Goal: Information Seeking & Learning: Compare options

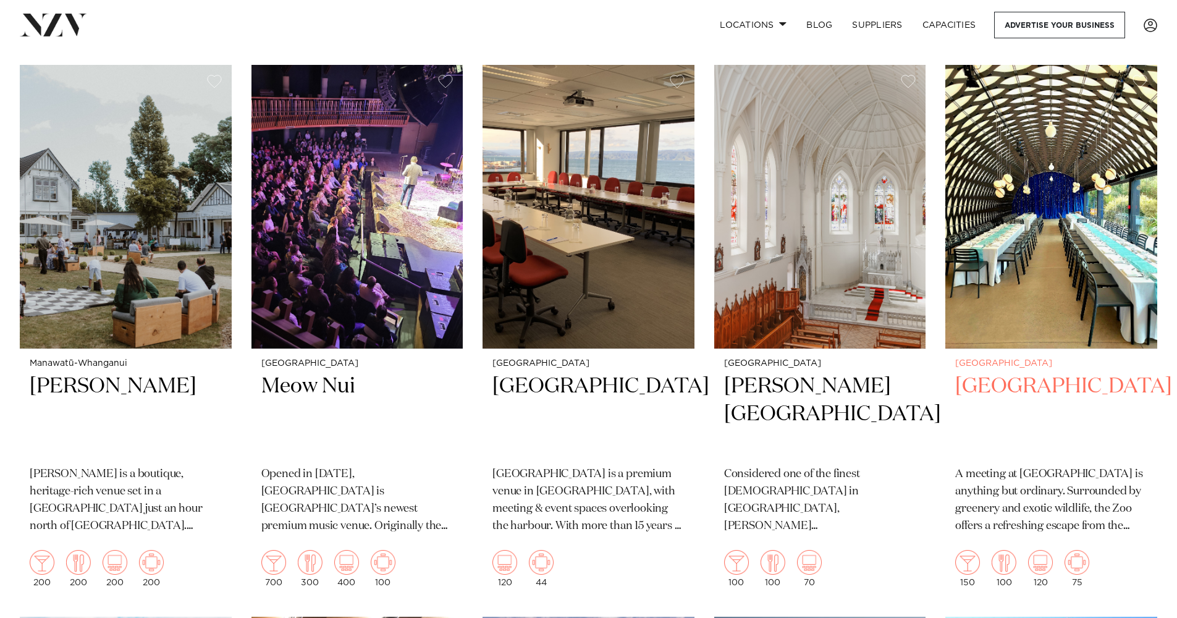
scroll to position [1920, 0]
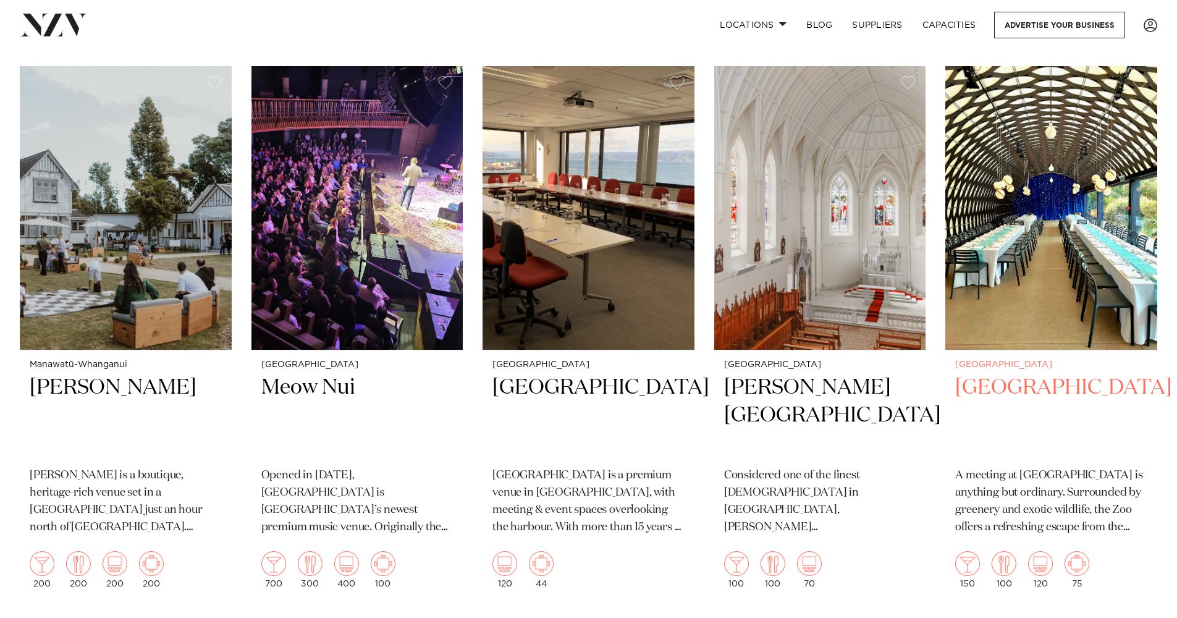
click at [1017, 321] on img at bounding box center [1051, 208] width 212 height 284
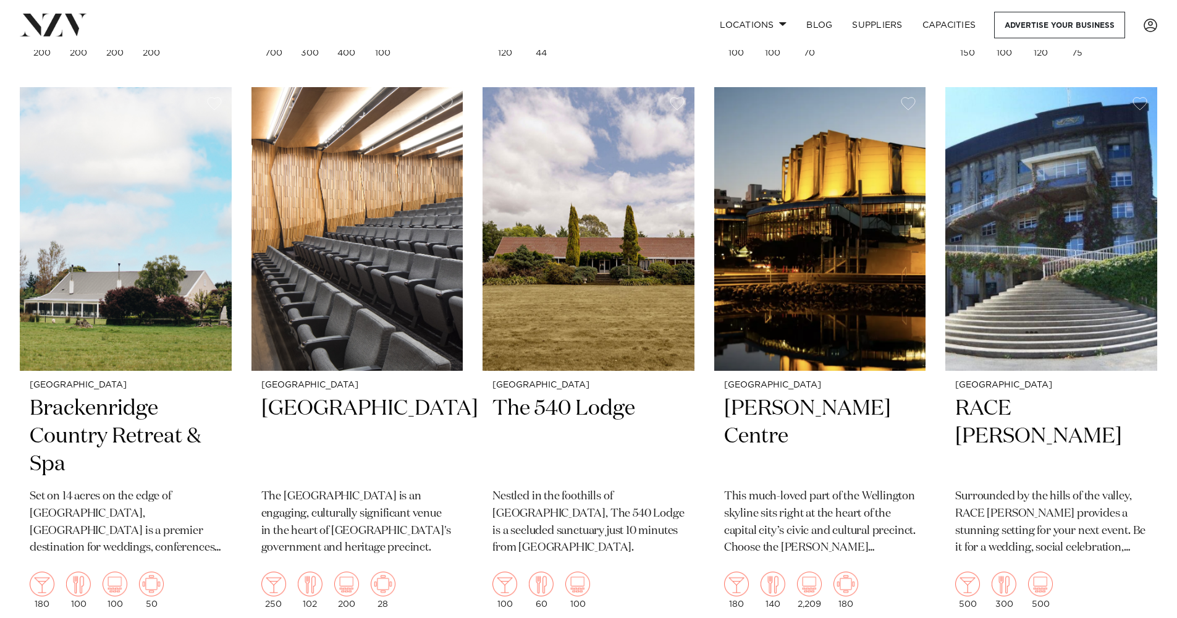
scroll to position [2447, 0]
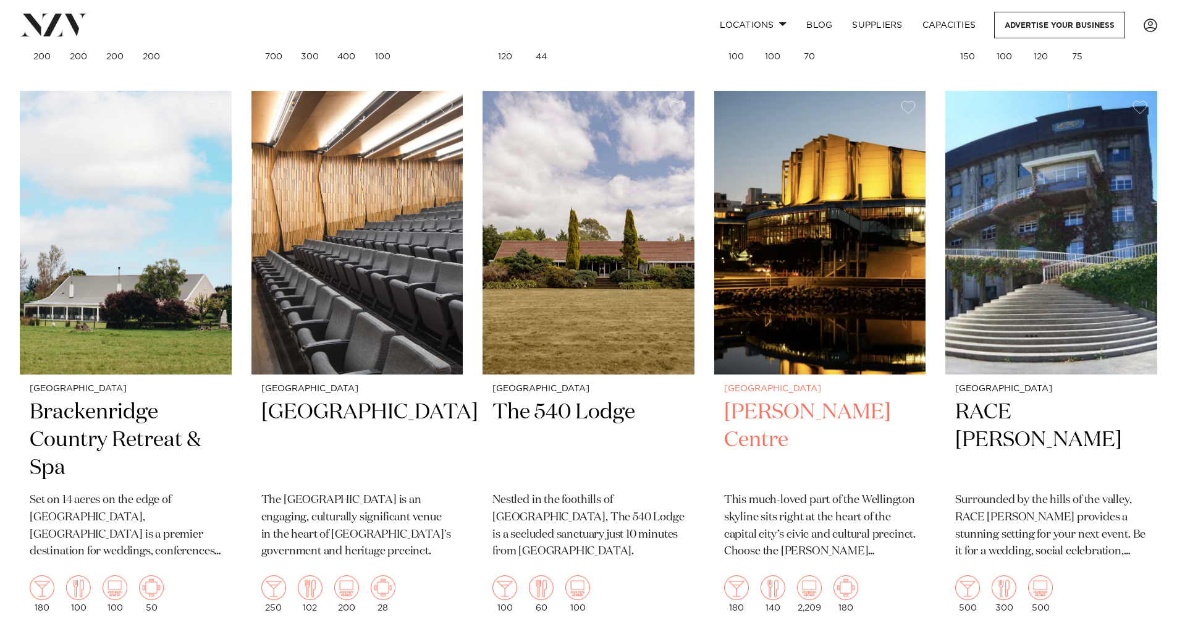
click at [788, 399] on h2 "[PERSON_NAME] Centre" at bounding box center [820, 440] width 192 height 83
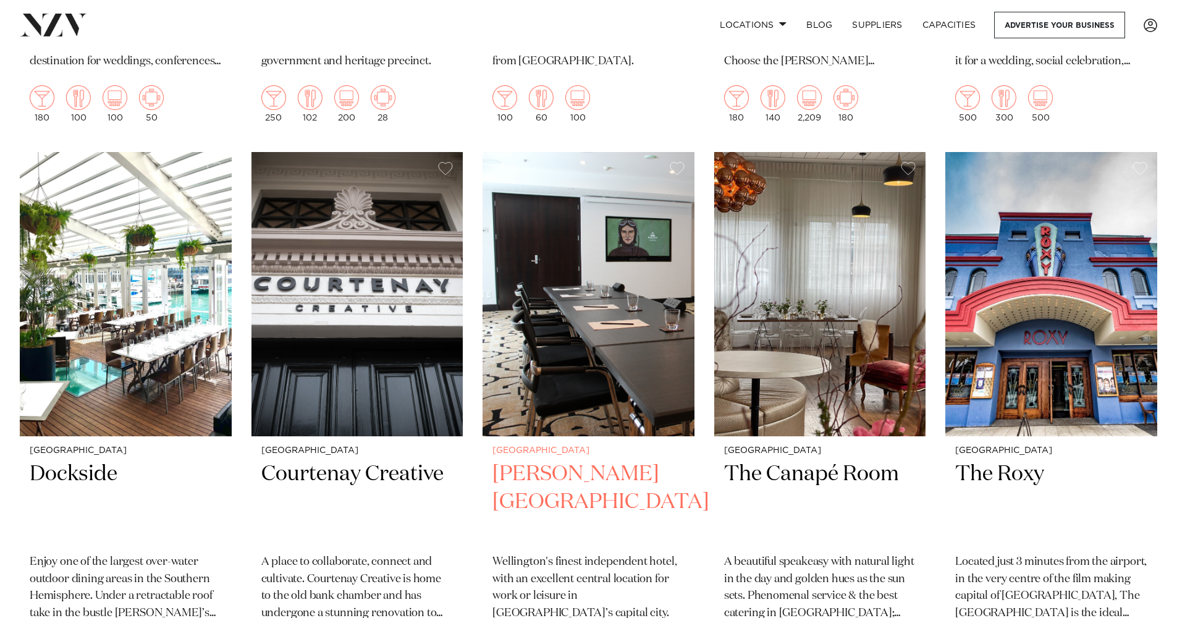
scroll to position [2940, 0]
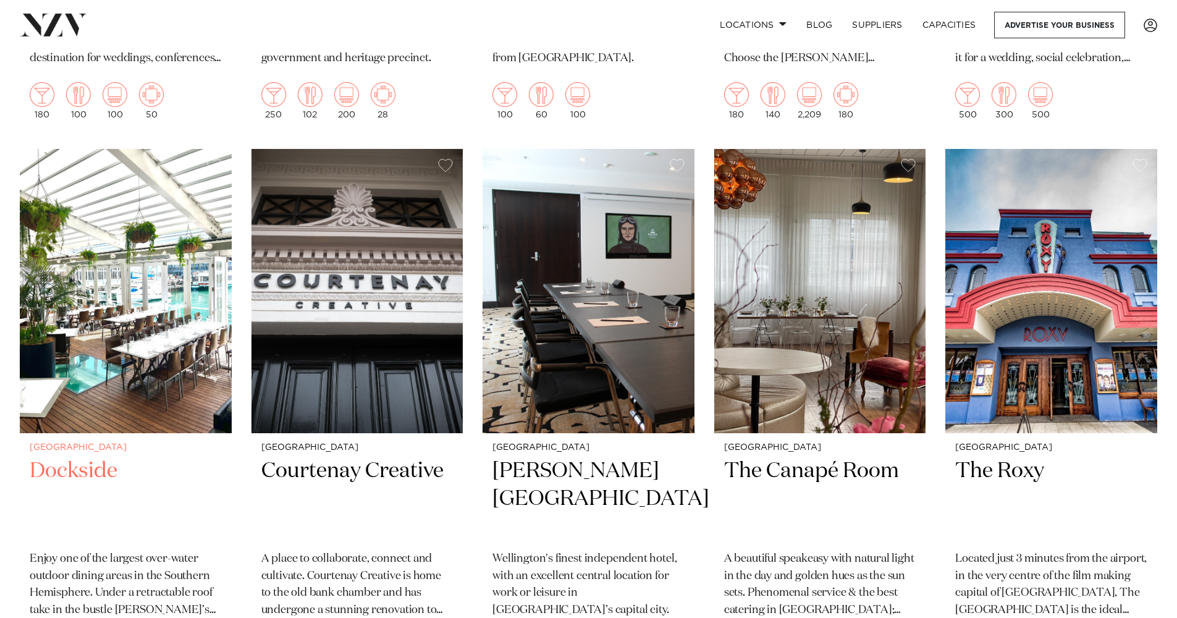
click at [138, 433] on div "Wellington Dockside Enjoy one of the largest over-water outdoor dining areas in…" at bounding box center [126, 557] width 212 height 248
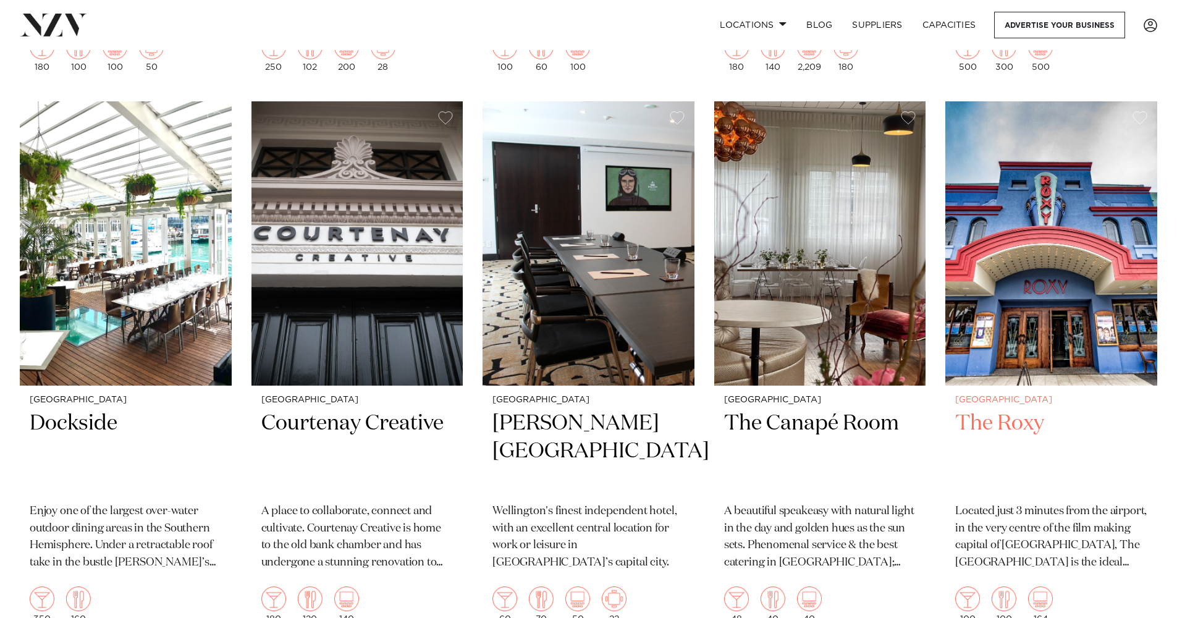
scroll to position [2990, 0]
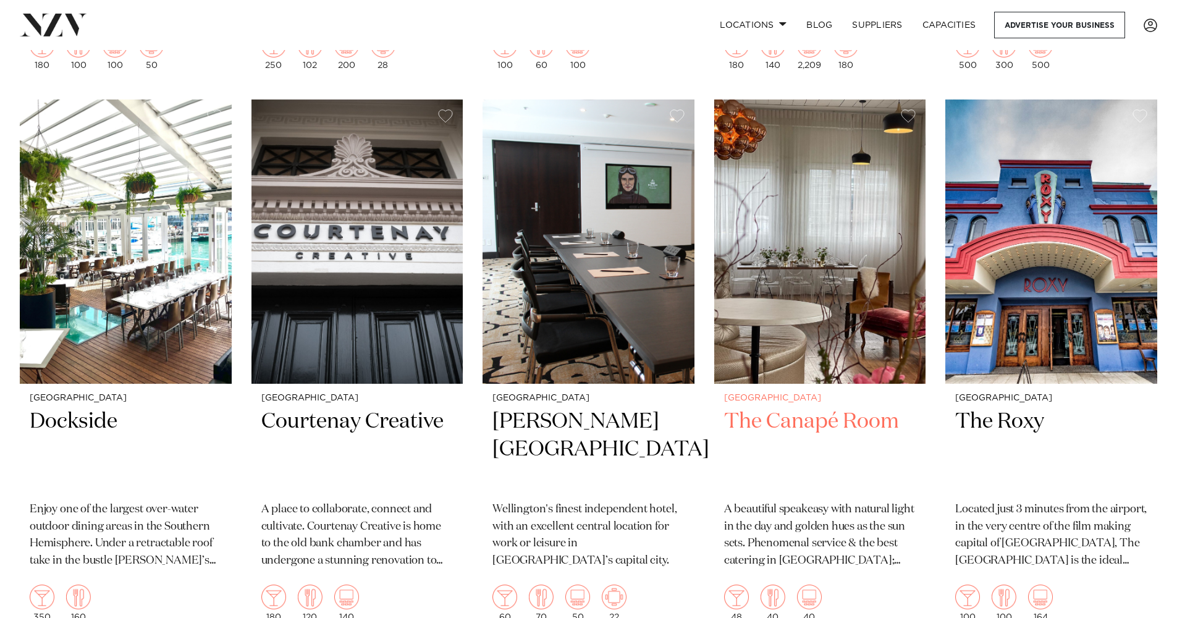
click at [886, 349] on img at bounding box center [820, 241] width 212 height 284
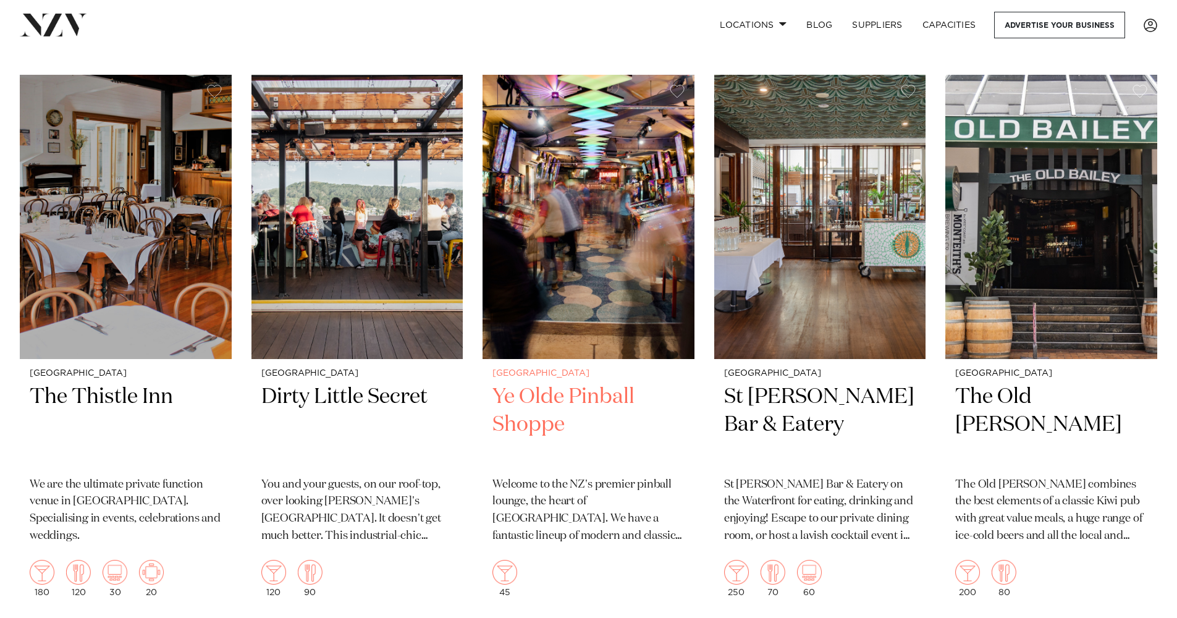
scroll to position [3575, 0]
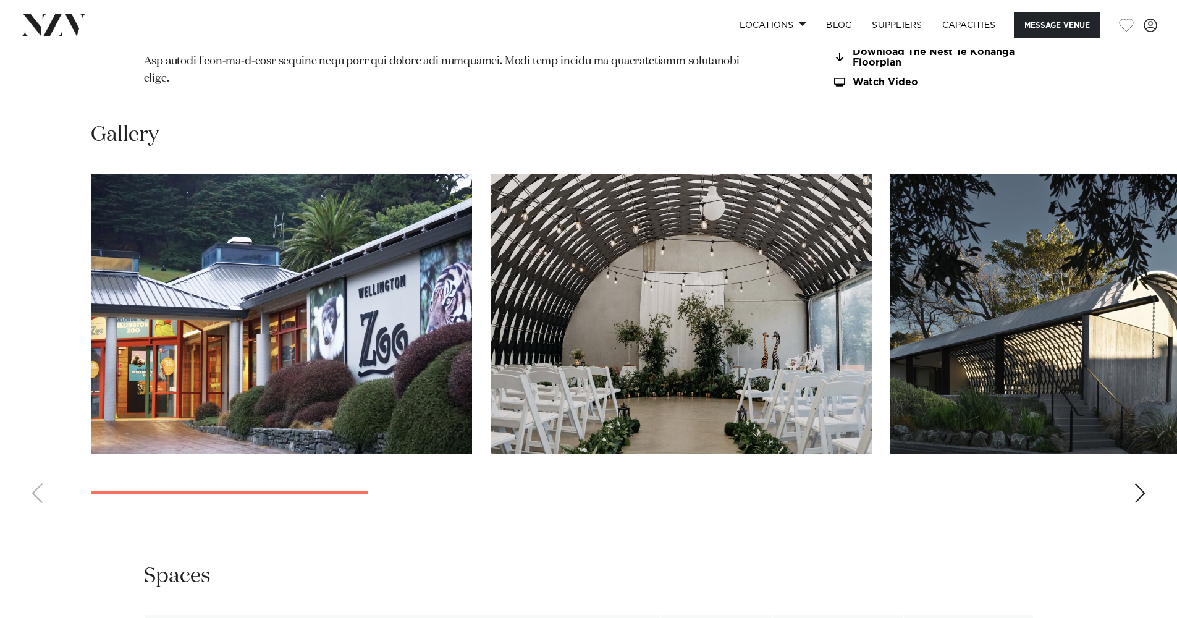
scroll to position [1354, 0]
click at [1138, 444] on swiper-container at bounding box center [588, 343] width 1177 height 339
click at [1139, 484] on div "Next slide" at bounding box center [1140, 494] width 12 height 20
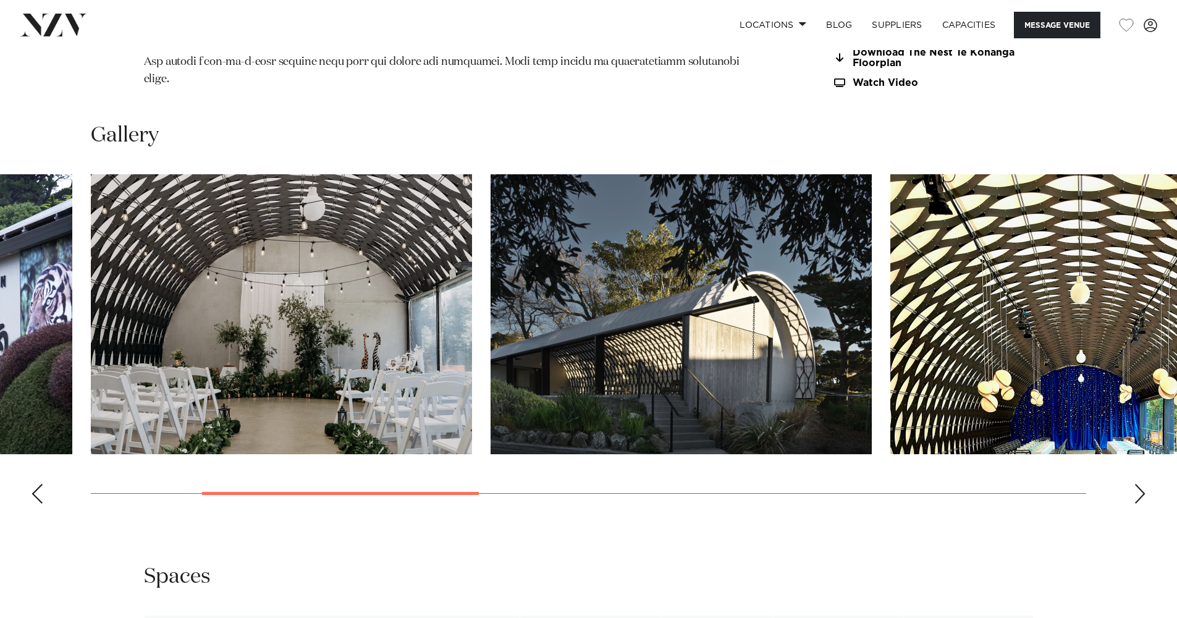
click at [1139, 484] on div "Next slide" at bounding box center [1140, 494] width 12 height 20
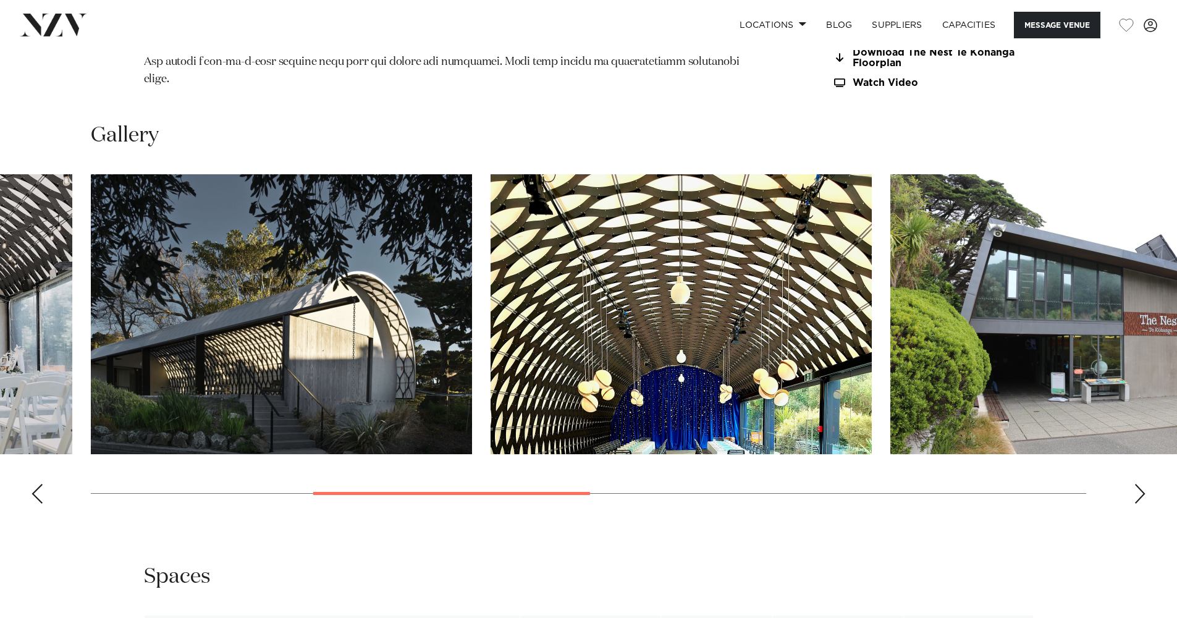
click at [1139, 484] on div "Next slide" at bounding box center [1140, 494] width 12 height 20
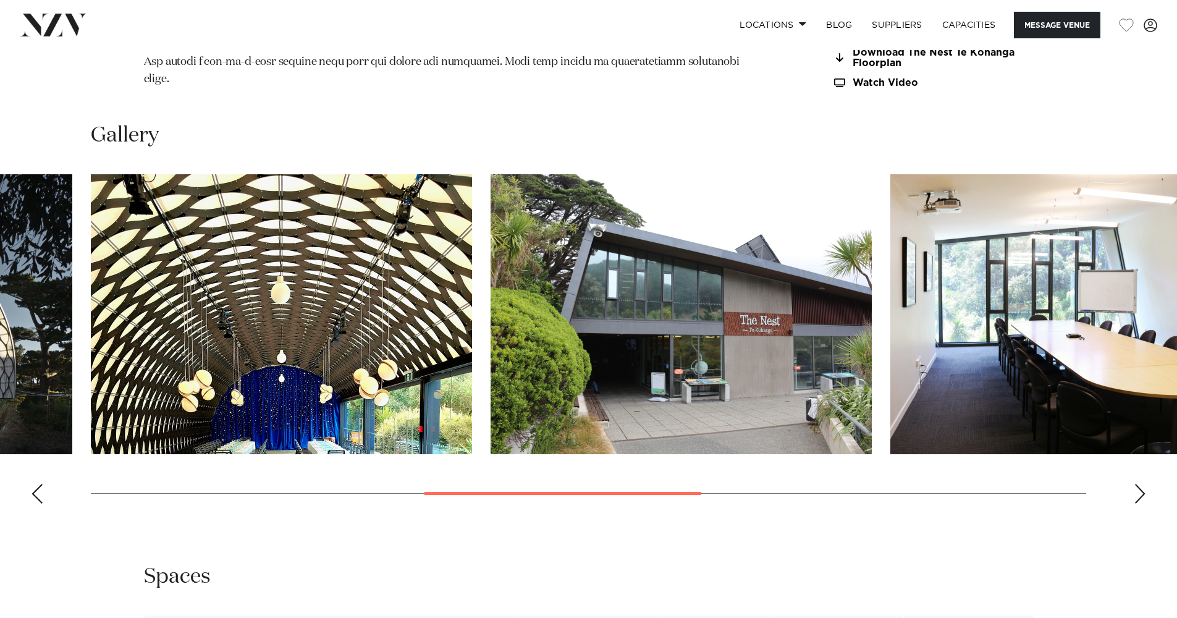
click at [1139, 484] on div "Next slide" at bounding box center [1140, 494] width 12 height 20
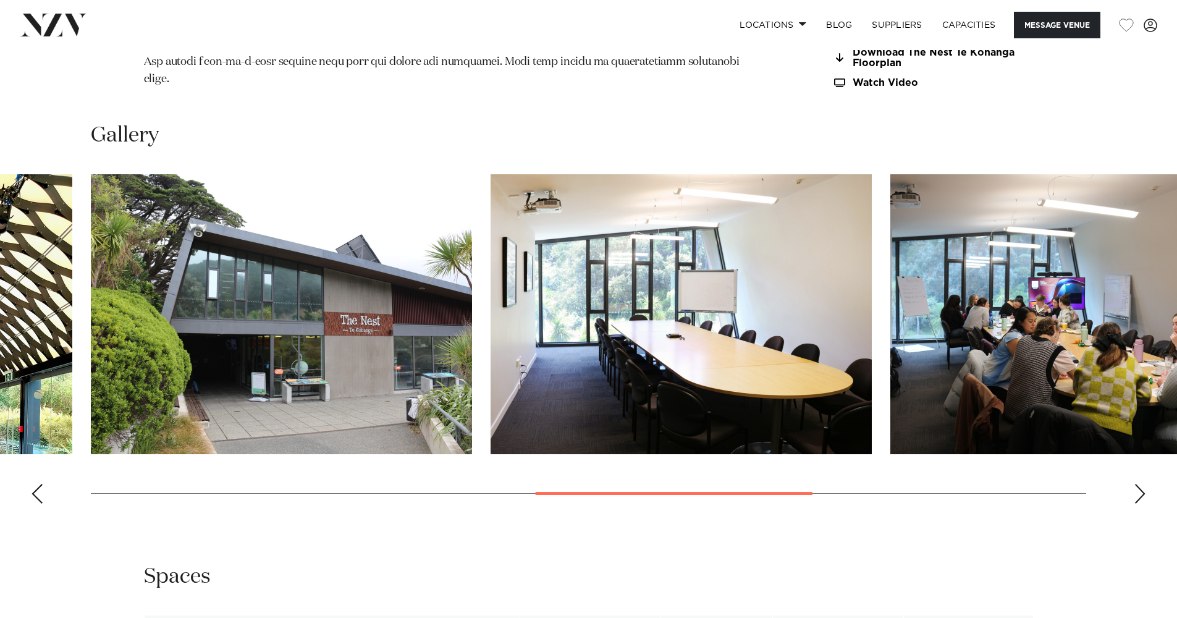
click at [1139, 484] on div "Next slide" at bounding box center [1140, 494] width 12 height 20
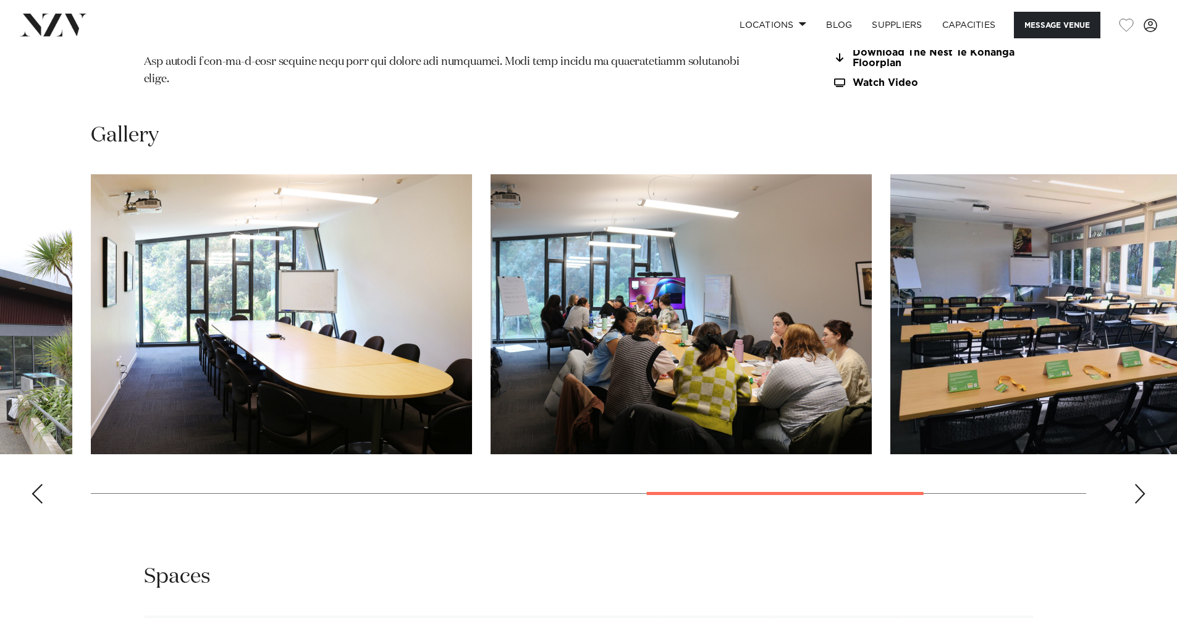
click at [1139, 484] on div "Next slide" at bounding box center [1140, 494] width 12 height 20
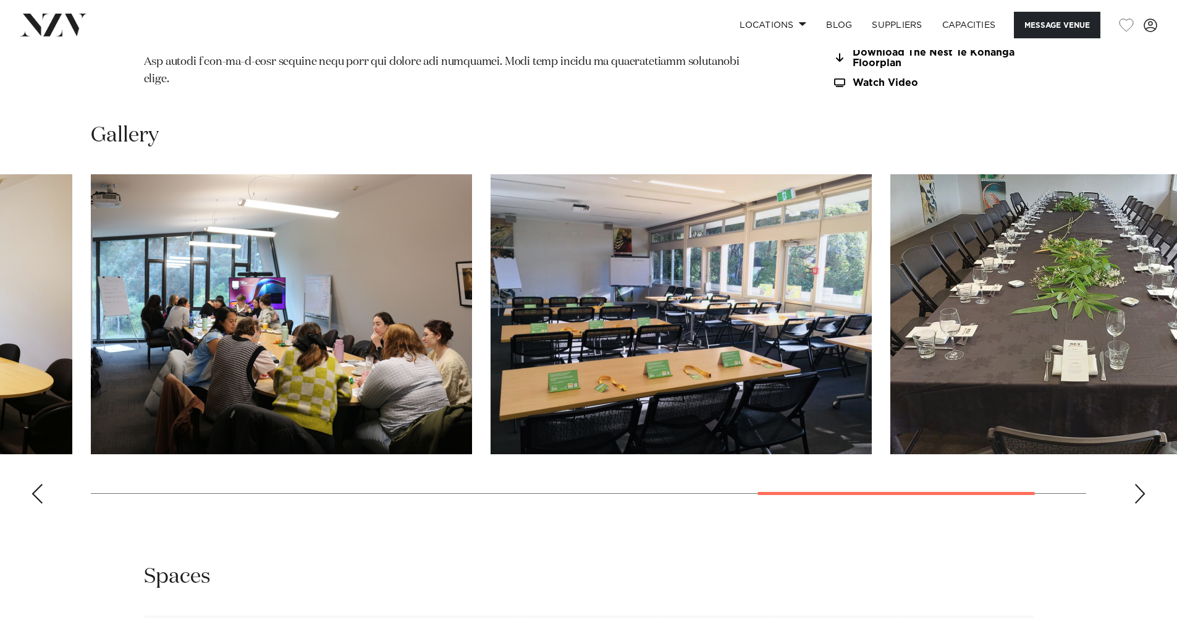
click at [1139, 484] on div "Next slide" at bounding box center [1140, 494] width 12 height 20
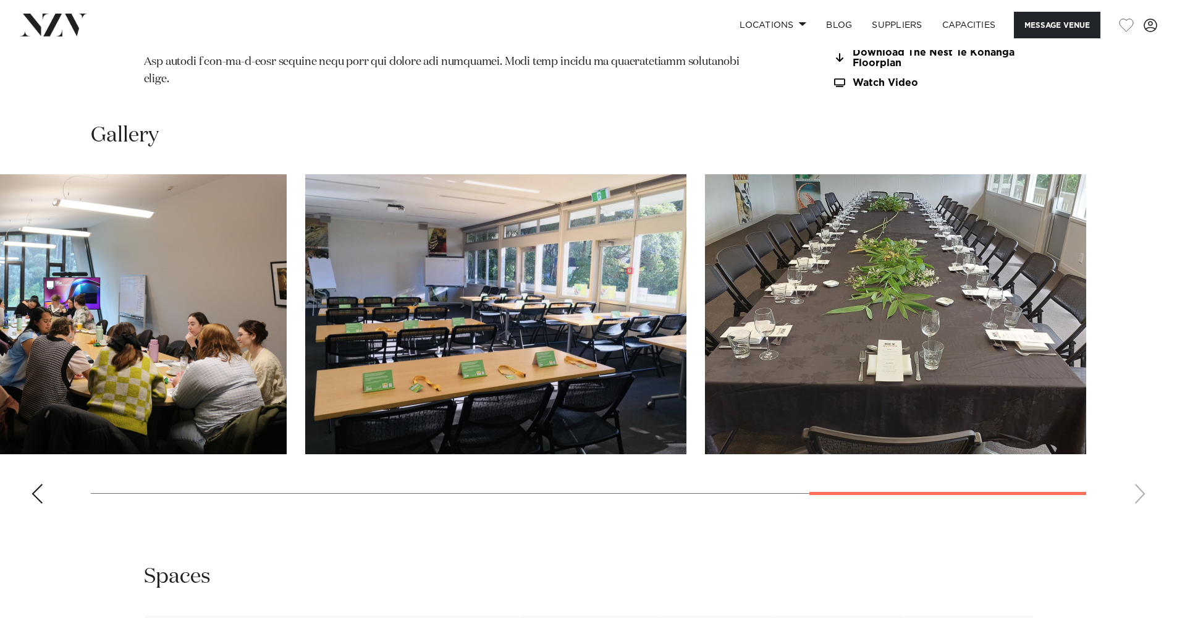
click at [1139, 458] on swiper-container at bounding box center [588, 343] width 1177 height 339
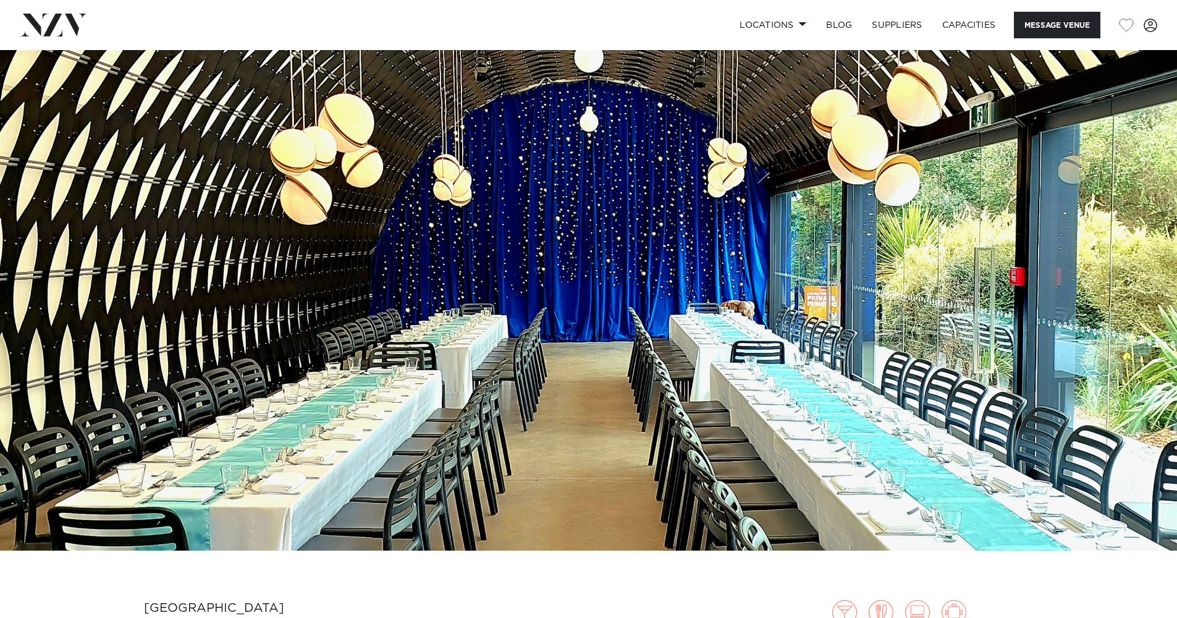
scroll to position [0, 0]
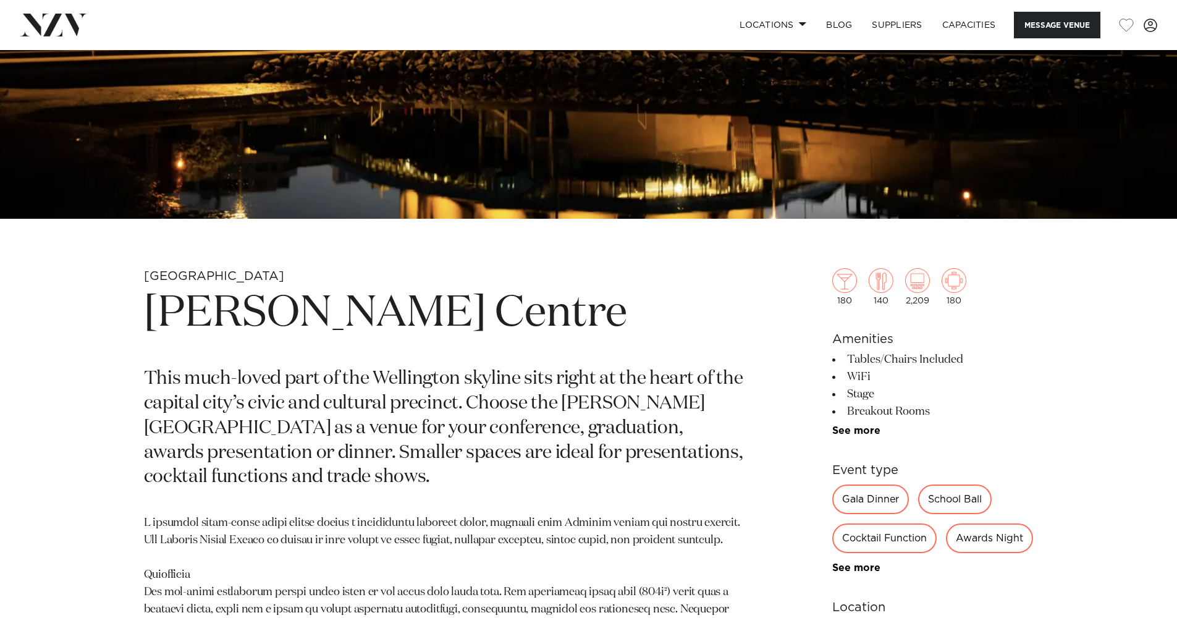
scroll to position [382, 0]
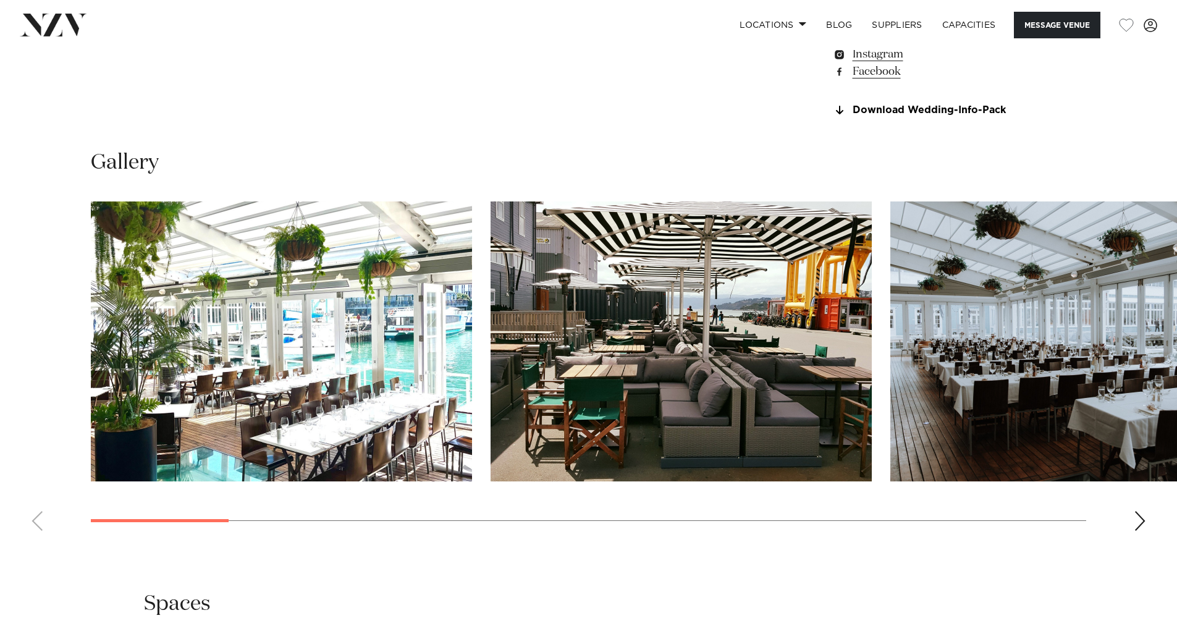
scroll to position [1175, 0]
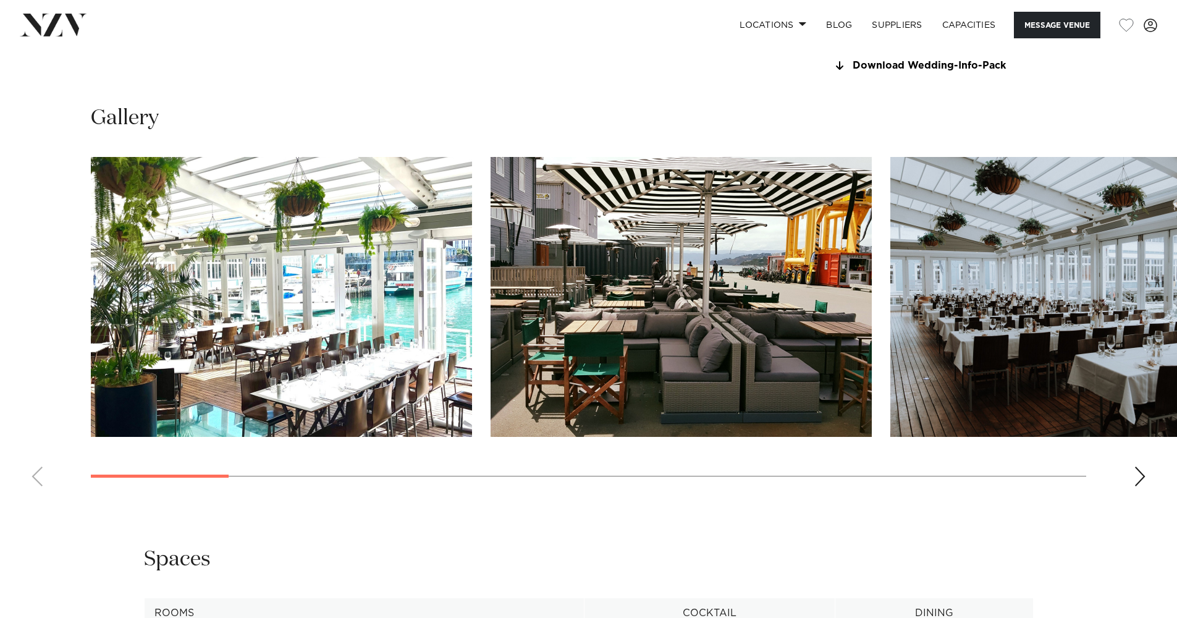
click at [1144, 473] on div "Next slide" at bounding box center [1140, 476] width 12 height 20
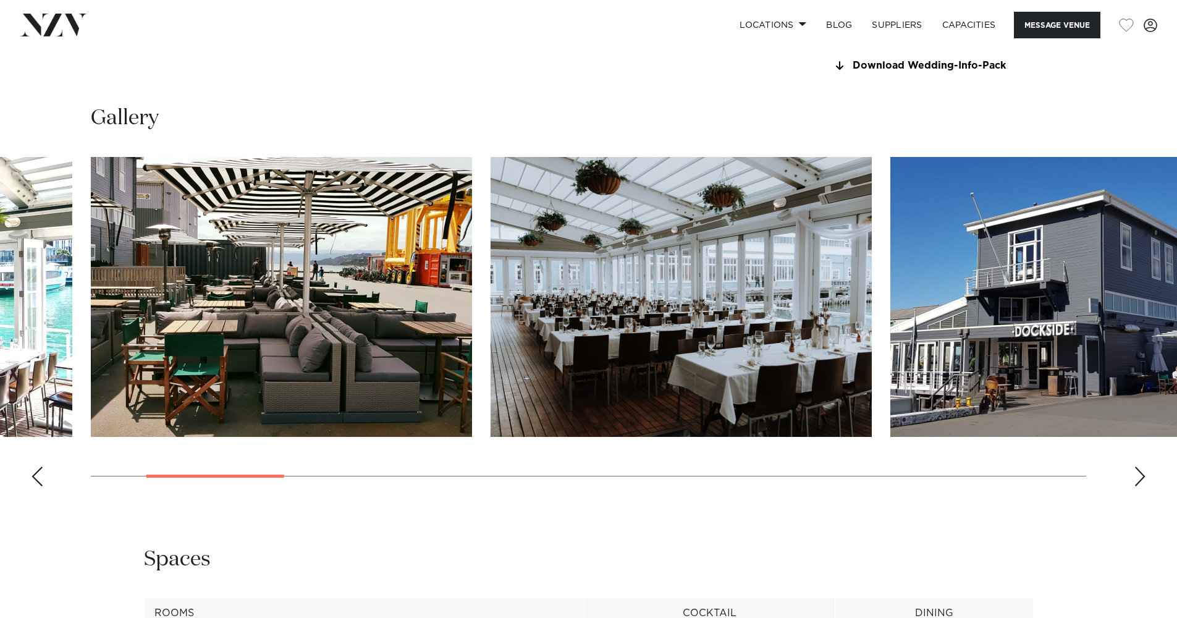
click at [1145, 473] on div "Next slide" at bounding box center [1140, 476] width 12 height 20
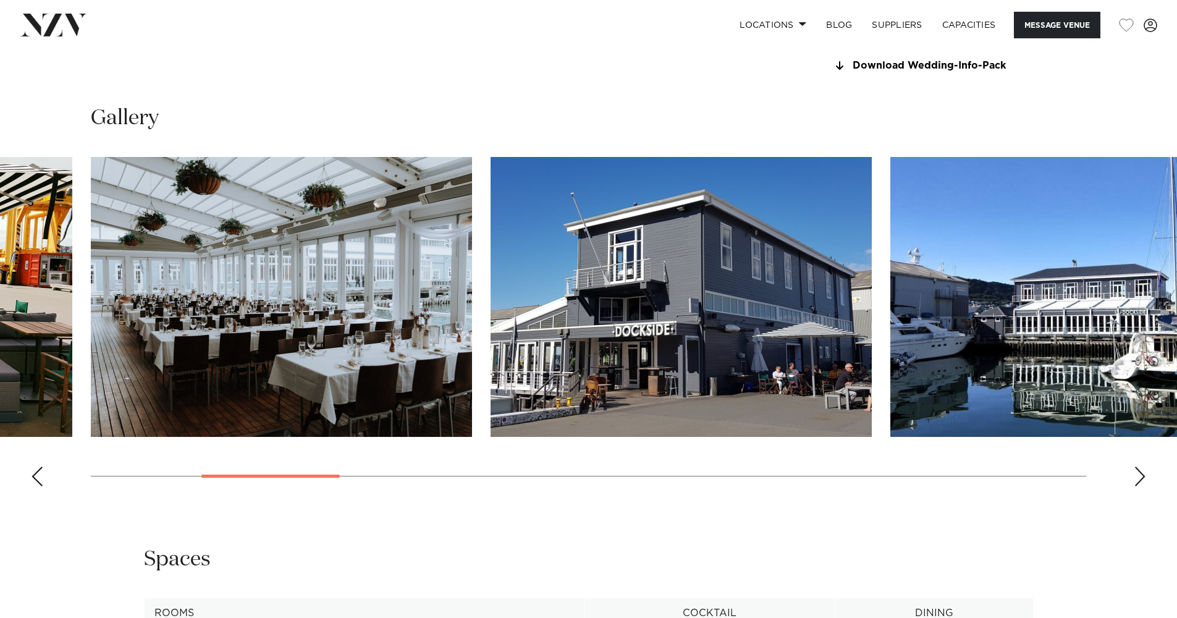
click at [1145, 473] on div "Next slide" at bounding box center [1140, 476] width 12 height 20
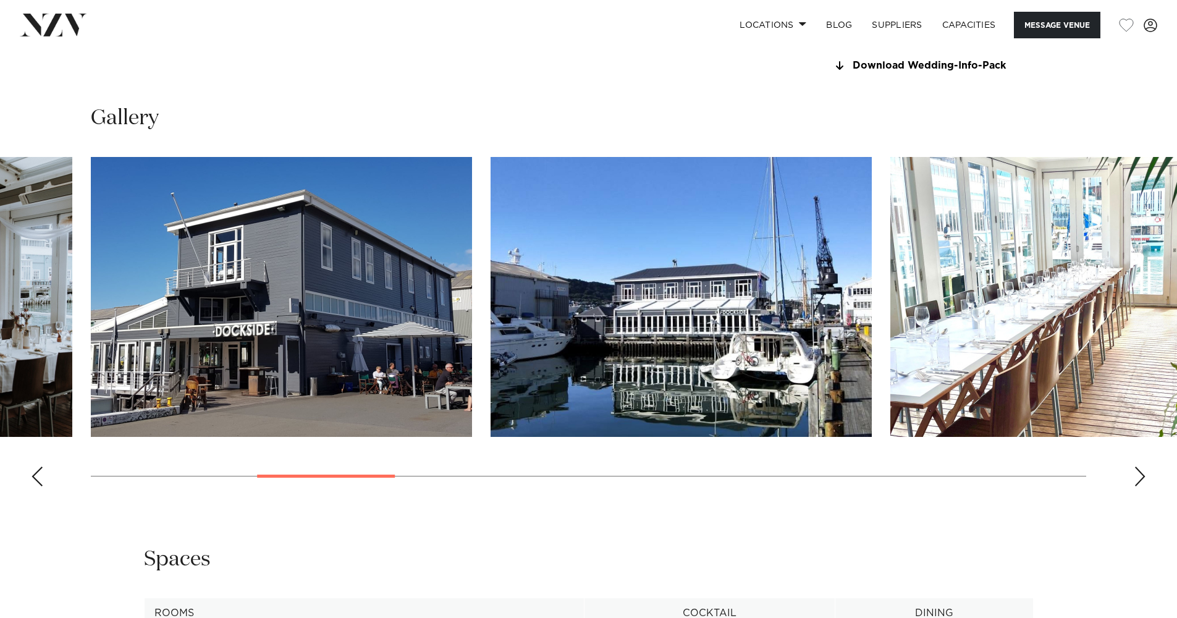
click at [1145, 473] on div "Next slide" at bounding box center [1140, 476] width 12 height 20
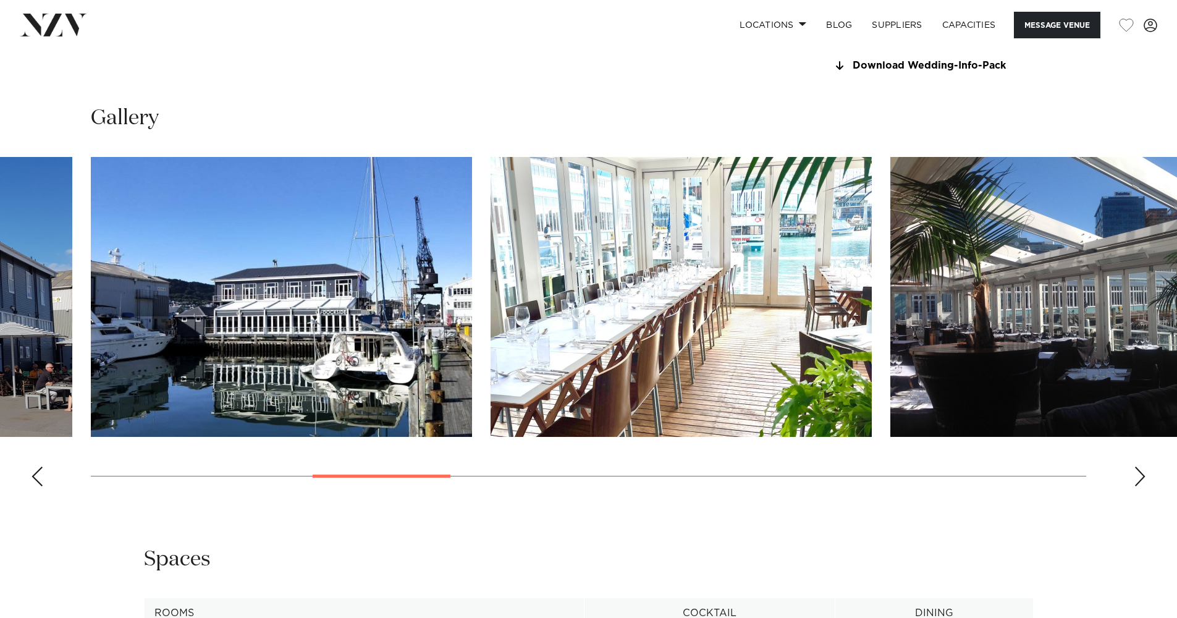
click at [1145, 473] on div "Next slide" at bounding box center [1140, 476] width 12 height 20
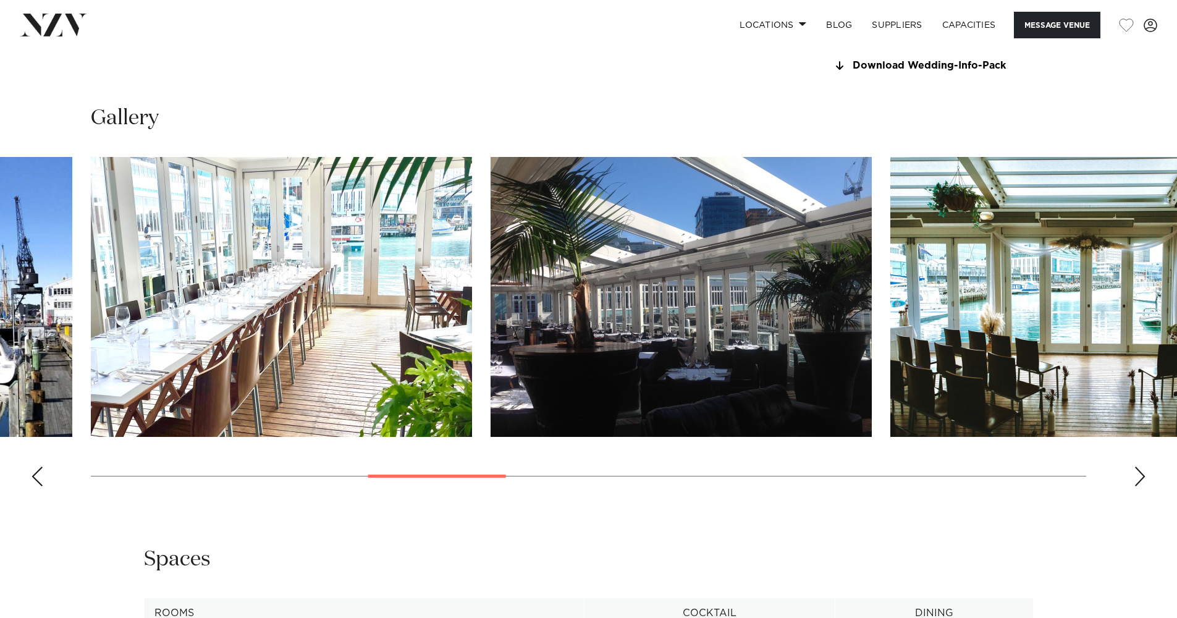
click at [1145, 473] on div "Next slide" at bounding box center [1140, 476] width 12 height 20
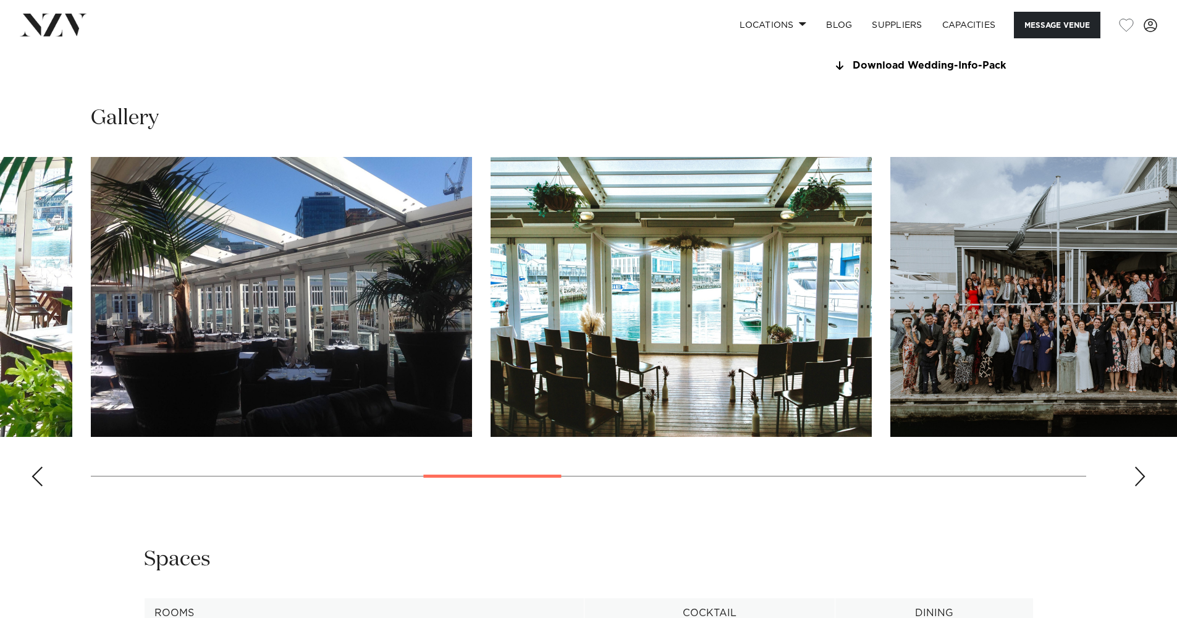
click at [1145, 473] on div "Next slide" at bounding box center [1140, 476] width 12 height 20
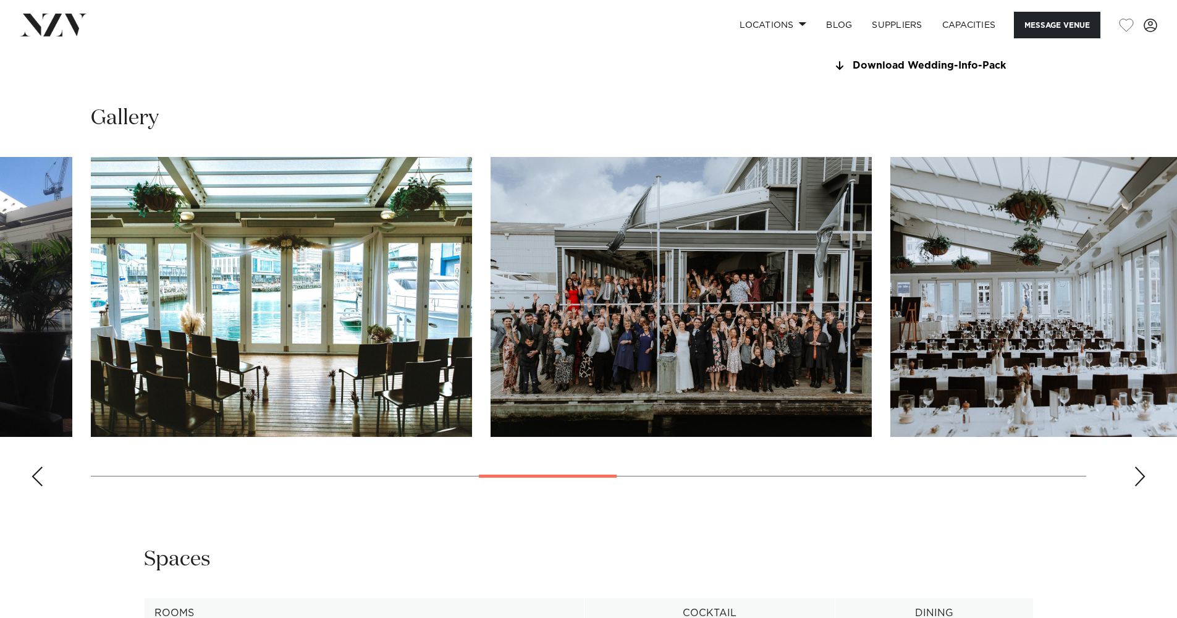
click at [1145, 473] on div "Next slide" at bounding box center [1140, 476] width 12 height 20
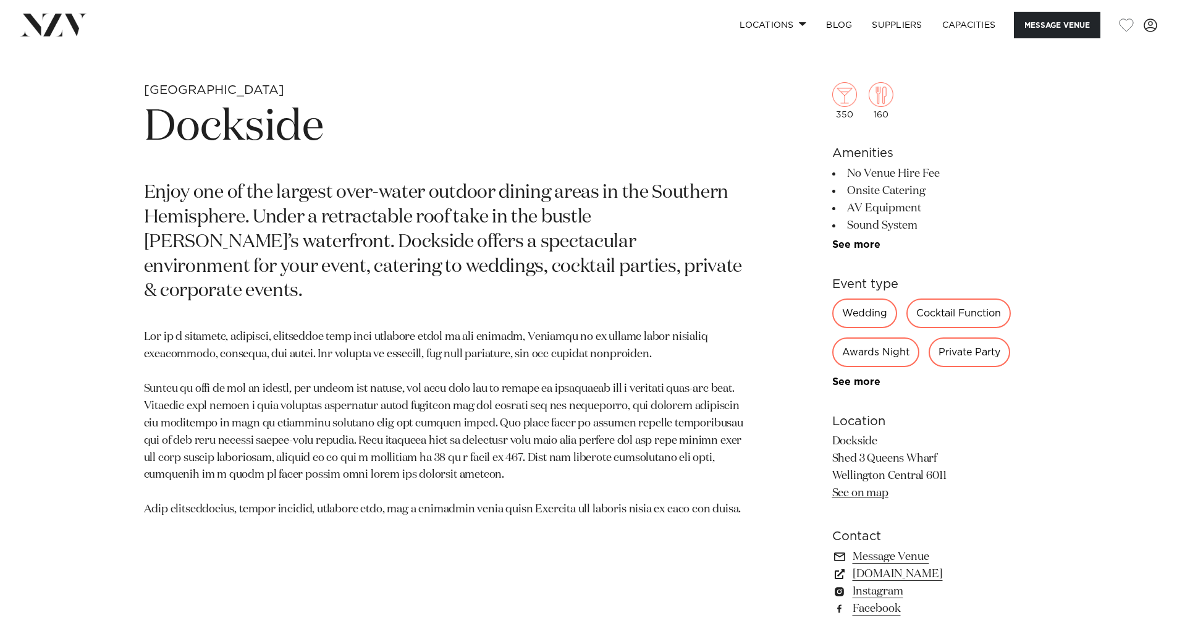
scroll to position [562, 0]
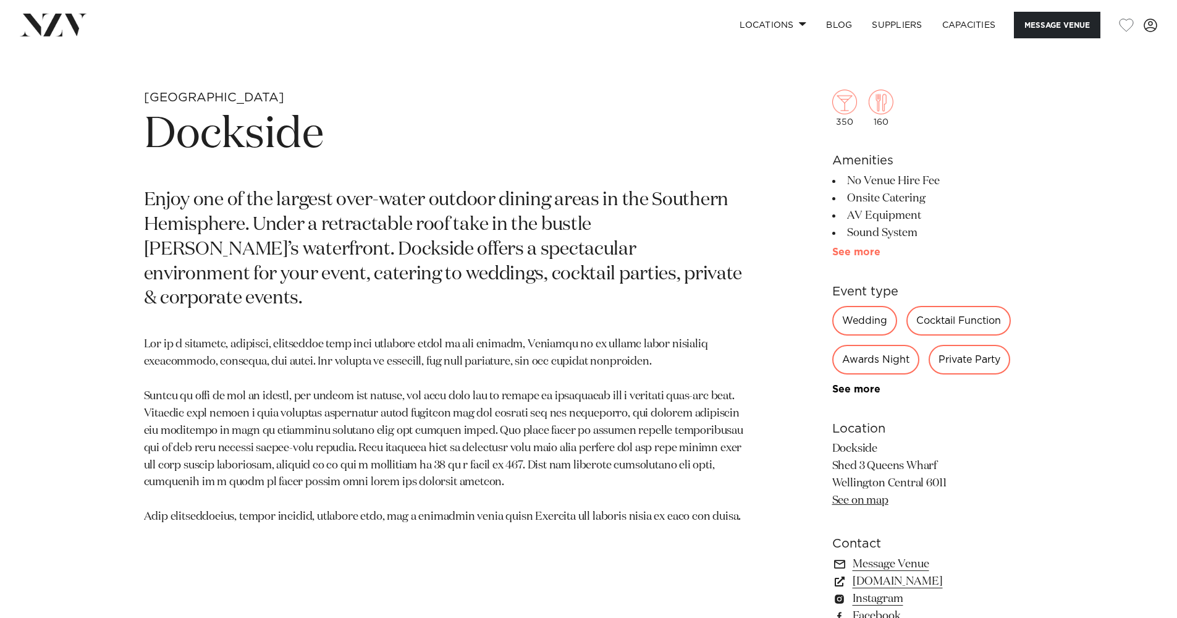
click at [843, 253] on link "See more" at bounding box center [880, 252] width 96 height 10
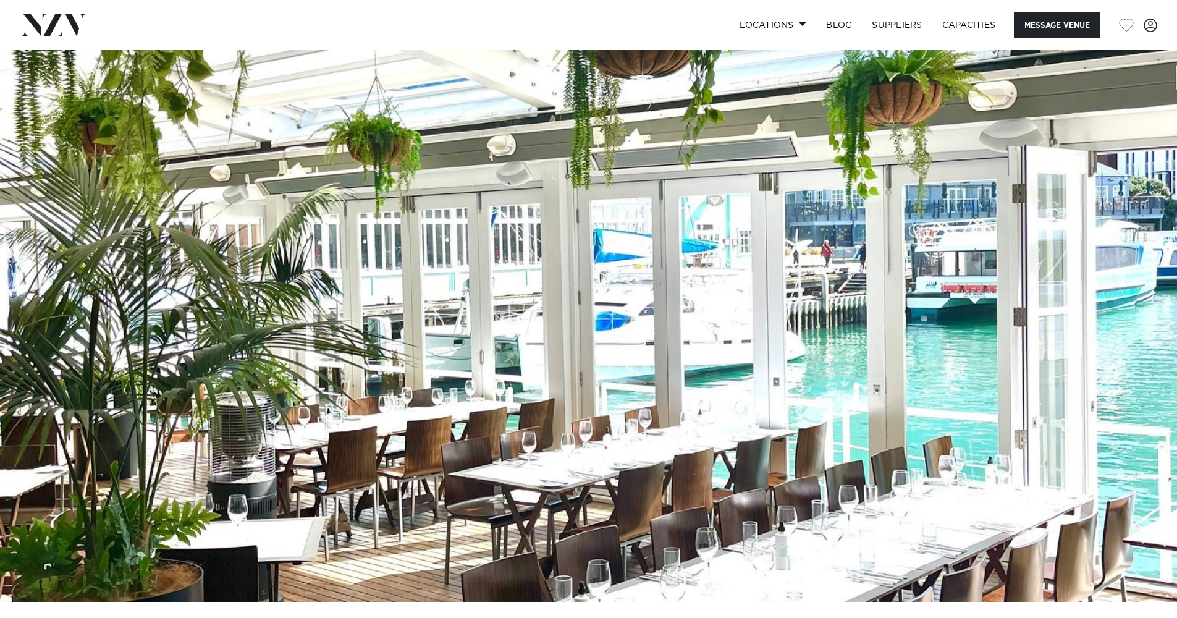
scroll to position [0, 0]
click at [774, 25] on link "Locations" at bounding box center [773, 25] width 87 height 27
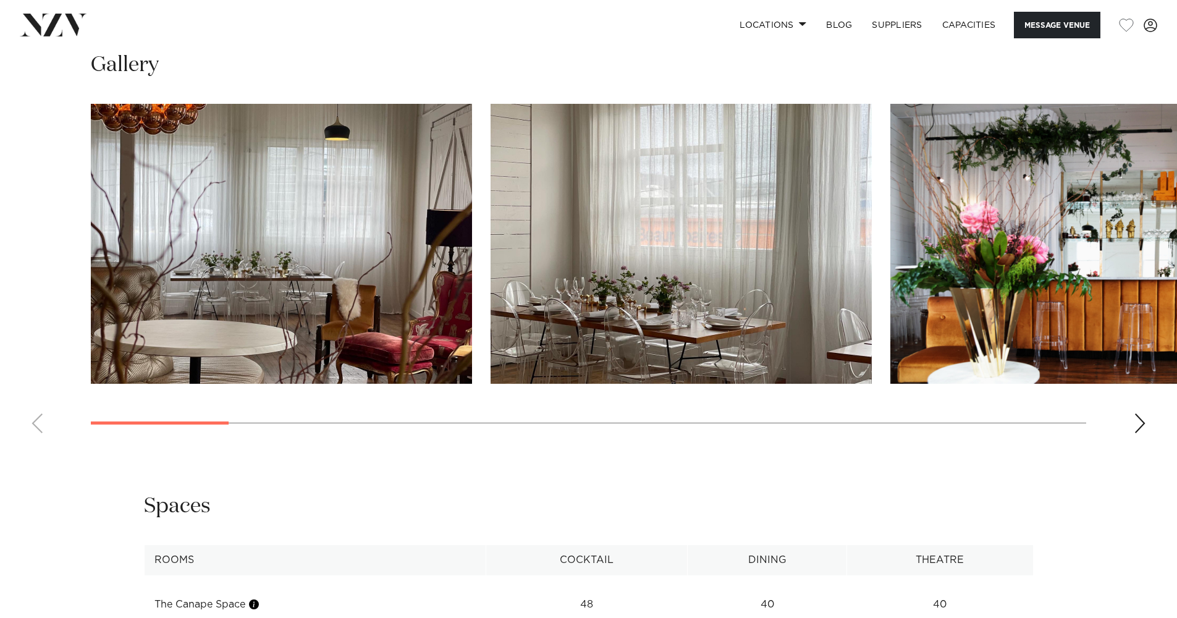
scroll to position [1265, 0]
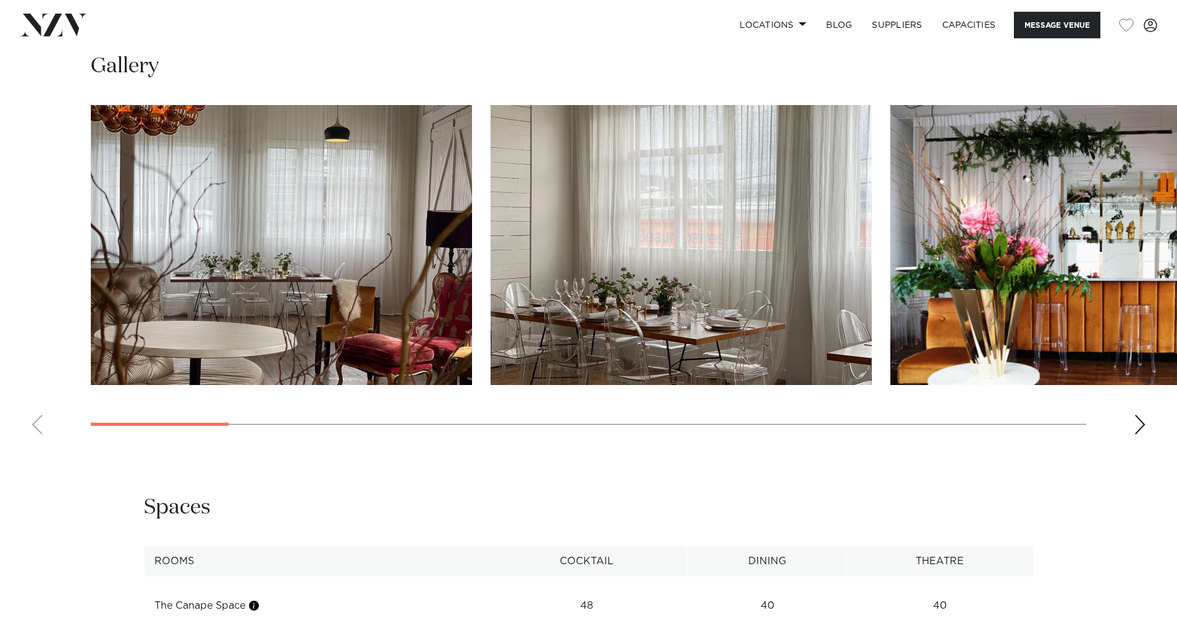
click at [1143, 423] on div "Next slide" at bounding box center [1140, 425] width 12 height 20
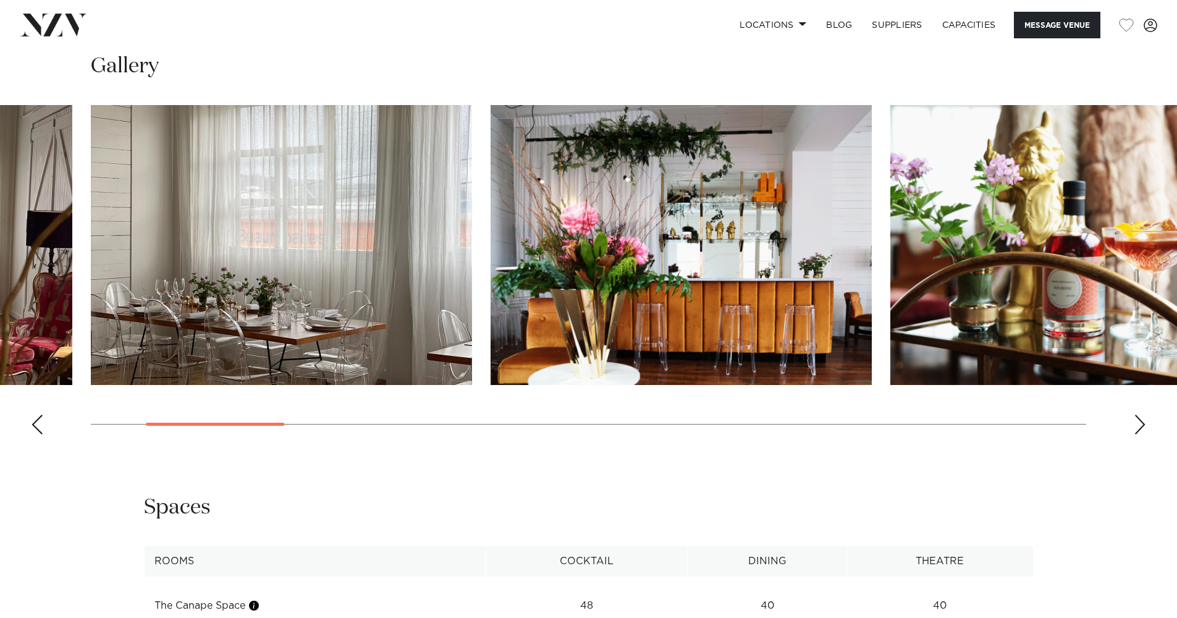
click at [1143, 423] on div "Next slide" at bounding box center [1140, 425] width 12 height 20
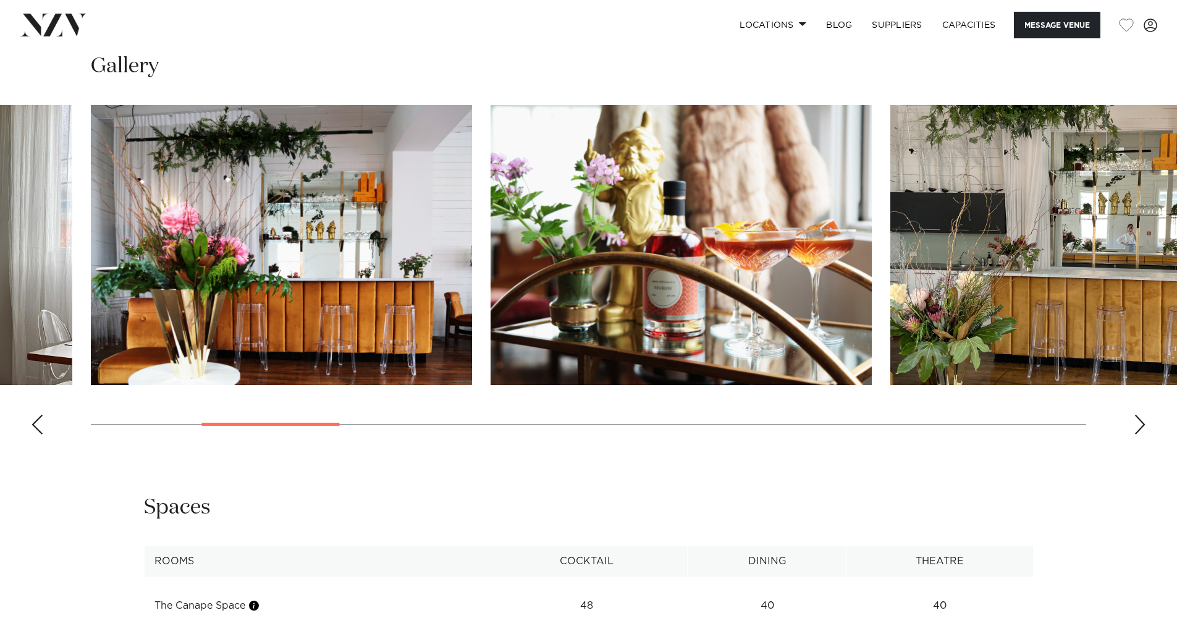
click at [1143, 423] on div "Next slide" at bounding box center [1140, 425] width 12 height 20
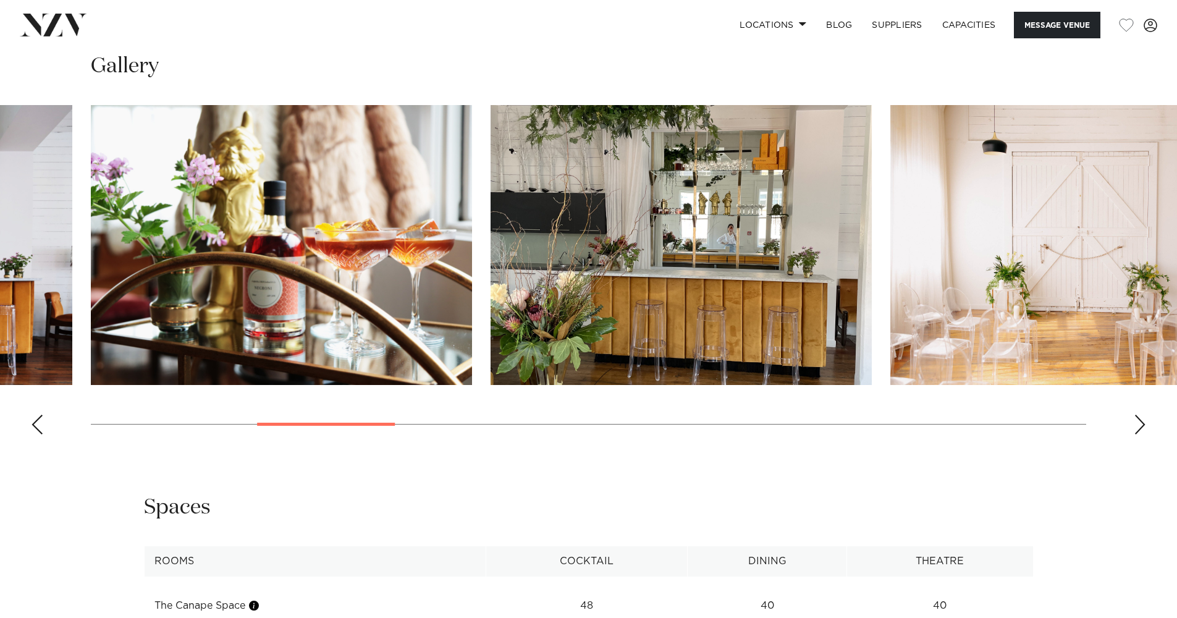
click at [1143, 423] on div "Next slide" at bounding box center [1140, 425] width 12 height 20
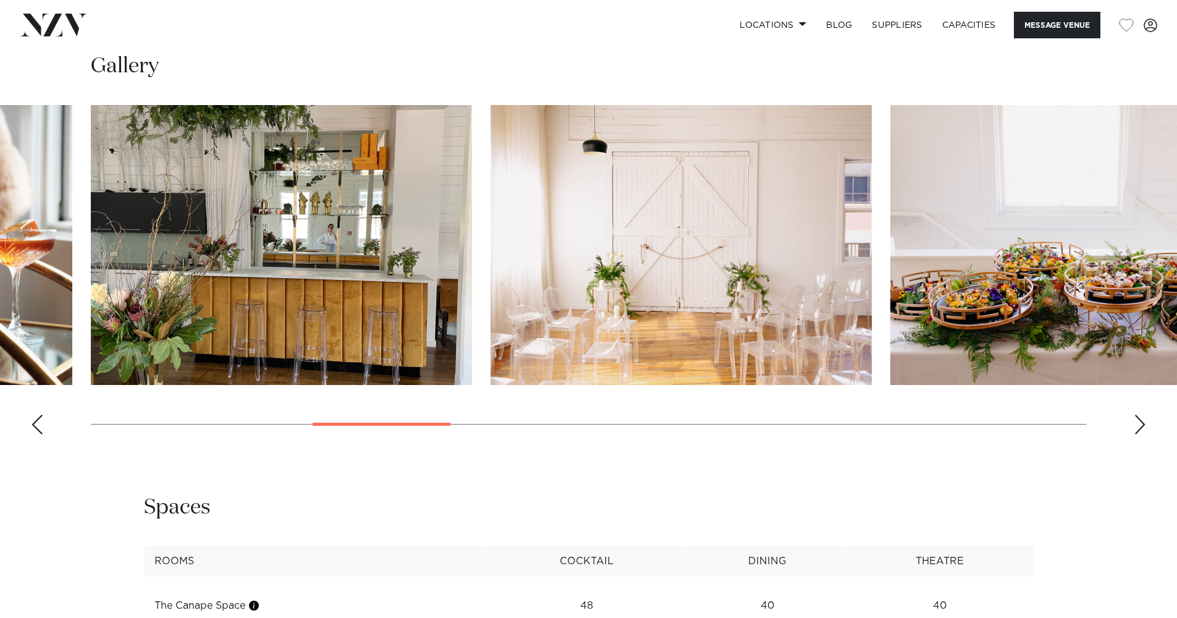
click at [1143, 423] on div "Next slide" at bounding box center [1140, 425] width 12 height 20
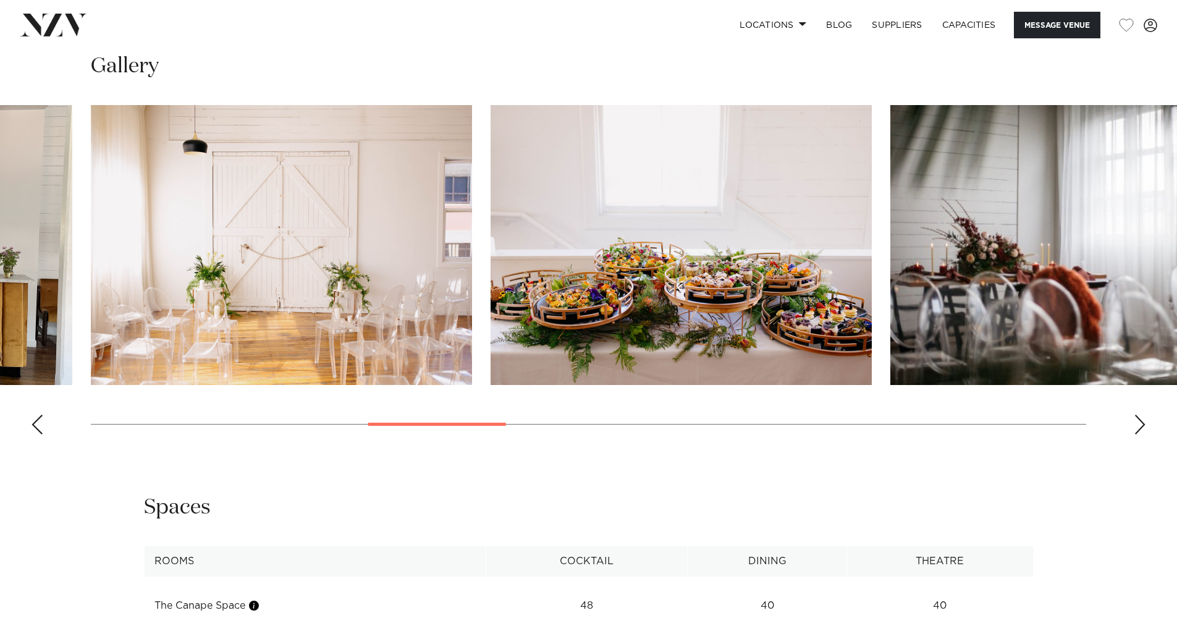
click at [1143, 423] on div "Next slide" at bounding box center [1140, 425] width 12 height 20
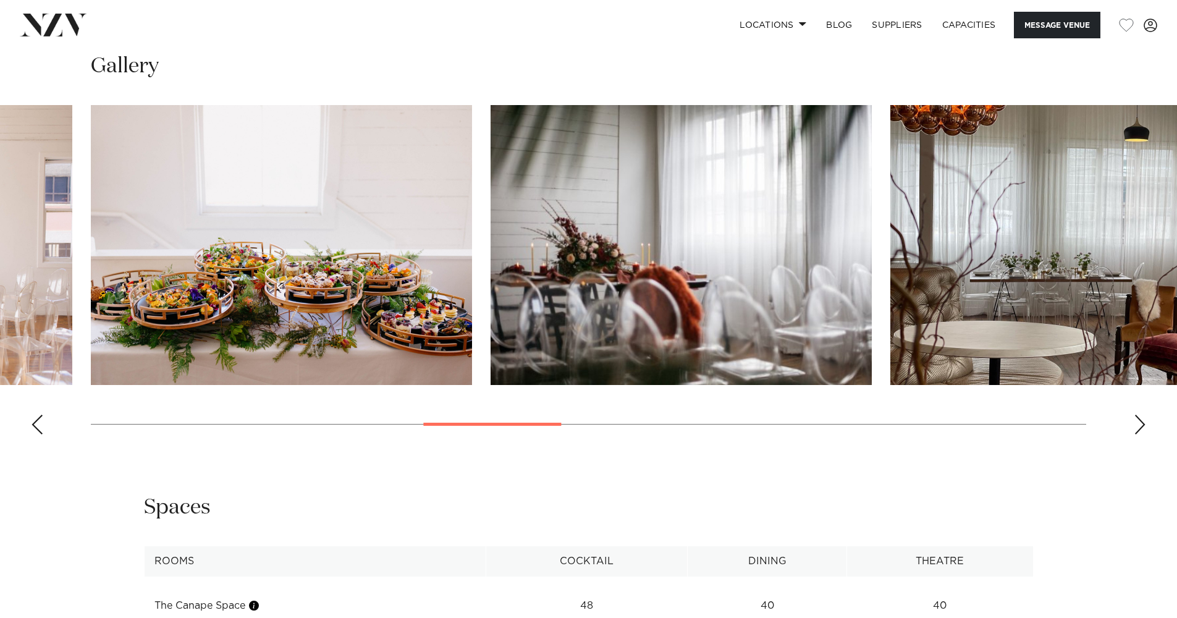
click at [1143, 423] on div "Next slide" at bounding box center [1140, 425] width 12 height 20
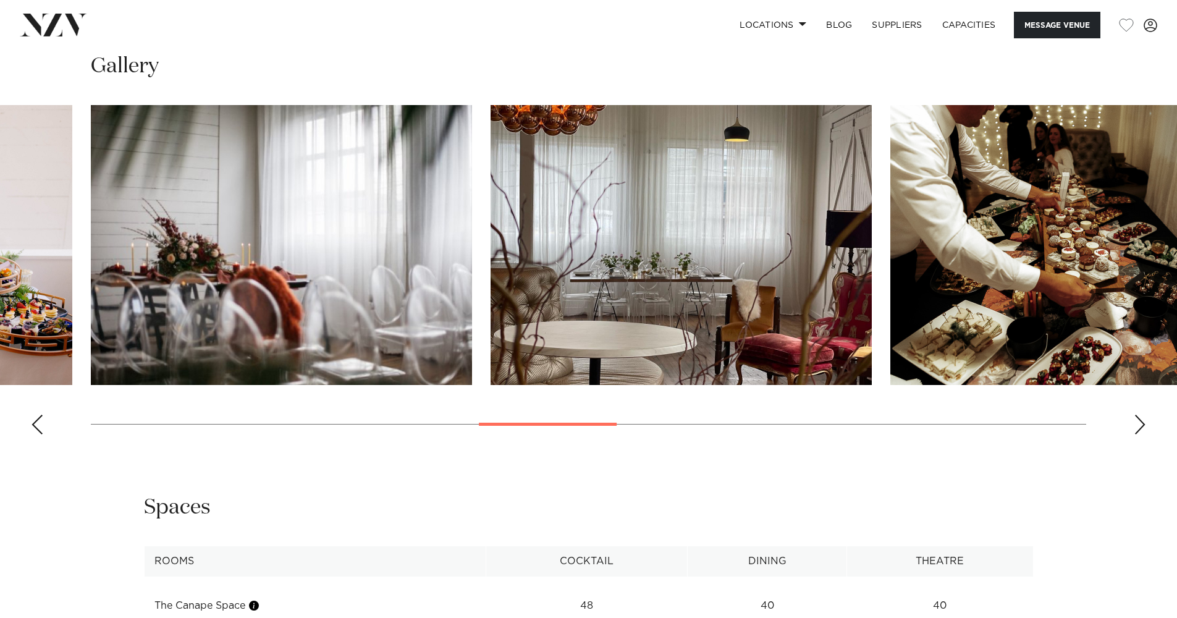
click at [1143, 423] on div "Next slide" at bounding box center [1140, 425] width 12 height 20
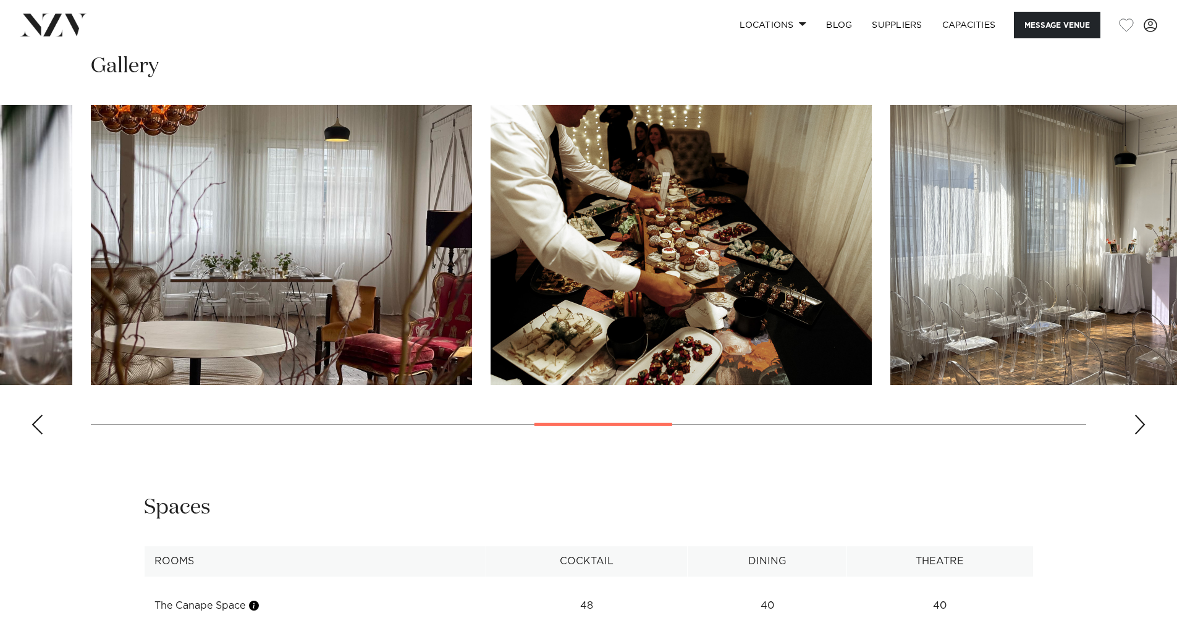
click at [1143, 423] on div "Next slide" at bounding box center [1140, 425] width 12 height 20
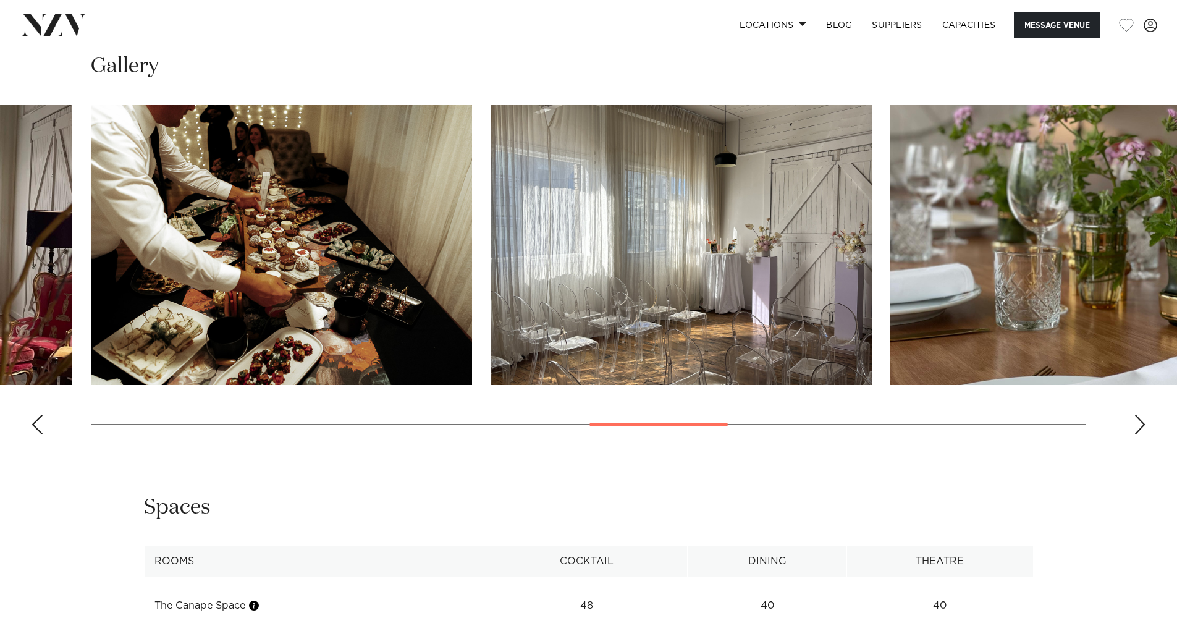
click at [1143, 423] on div "Next slide" at bounding box center [1140, 425] width 12 height 20
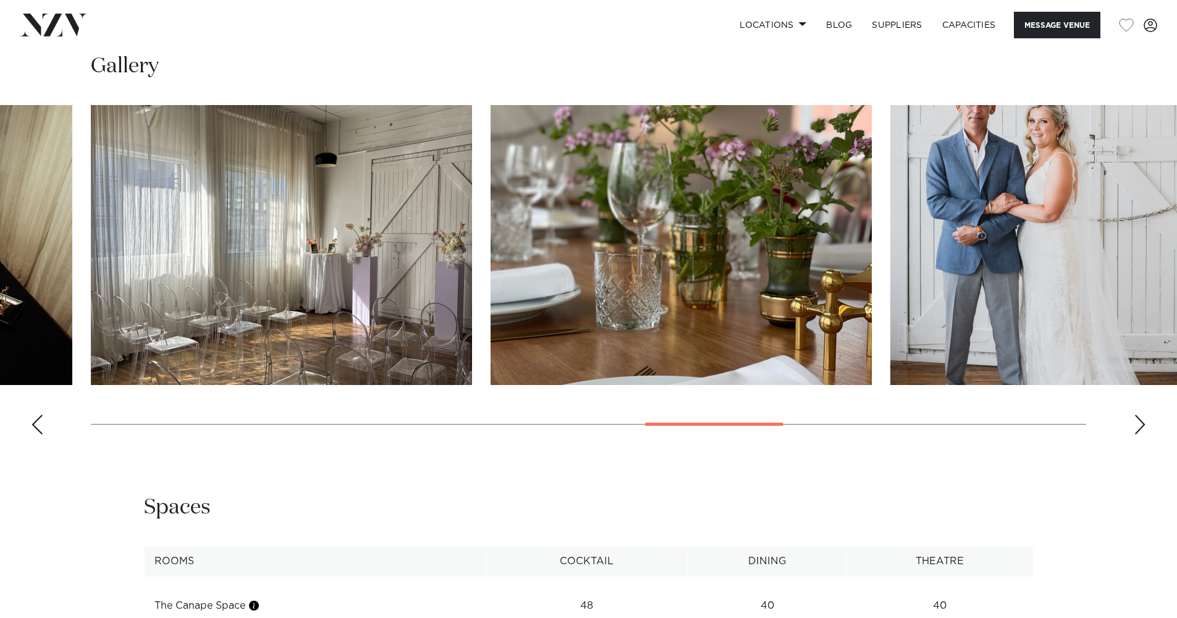
click at [1143, 423] on div "Next slide" at bounding box center [1140, 425] width 12 height 20
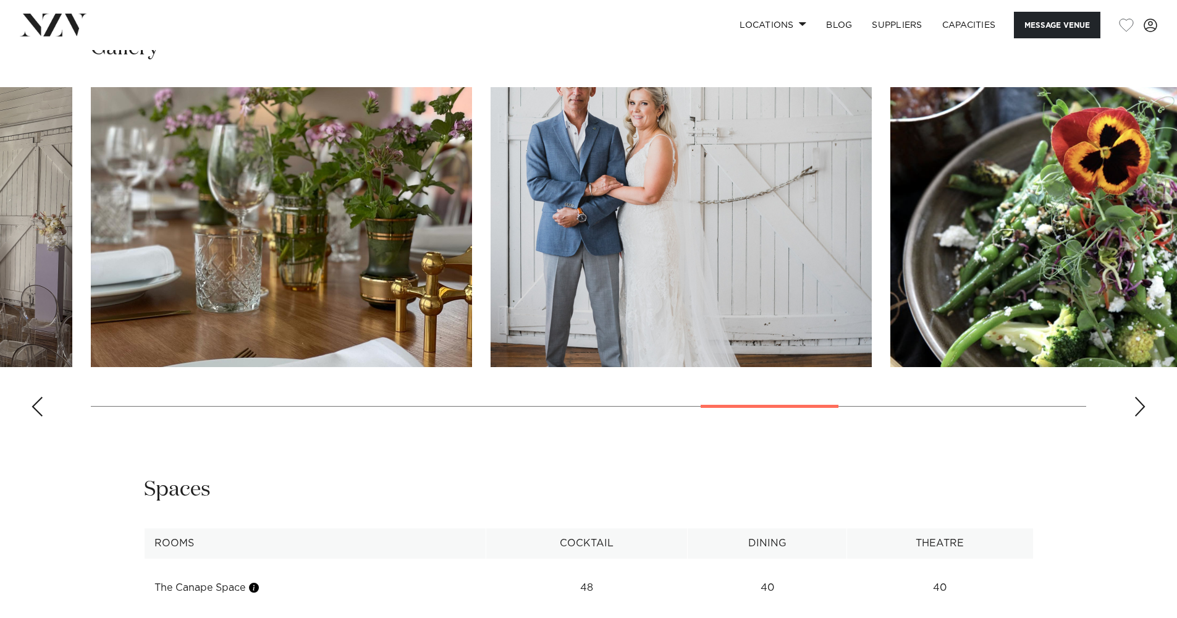
scroll to position [1296, 0]
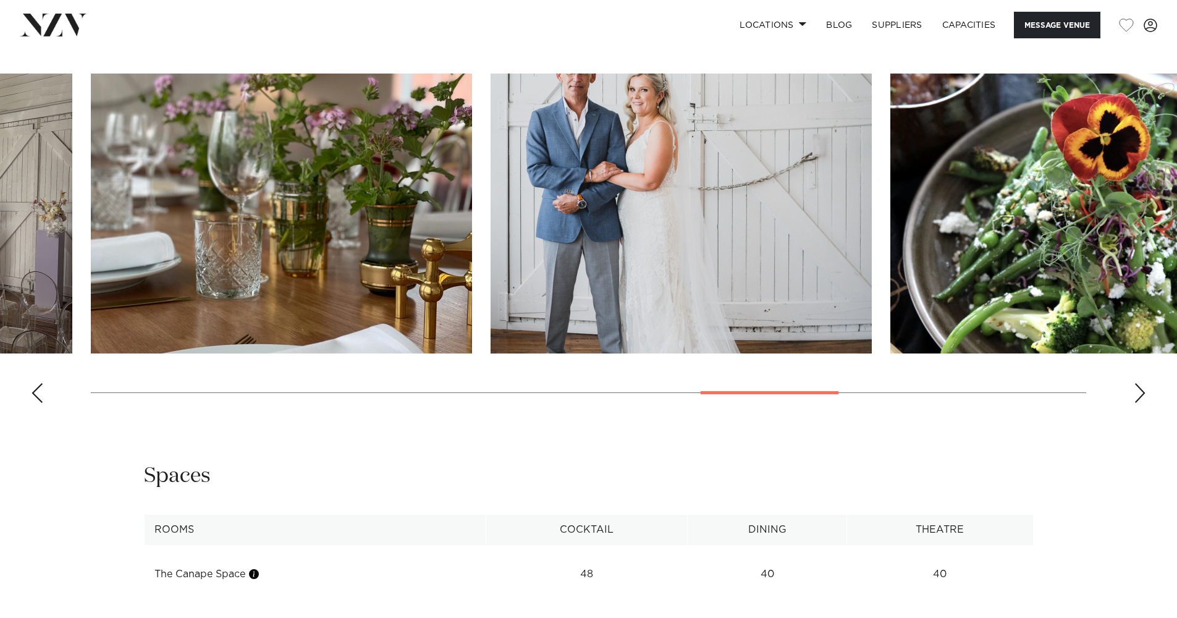
click at [1136, 386] on div "Next slide" at bounding box center [1140, 393] width 12 height 20
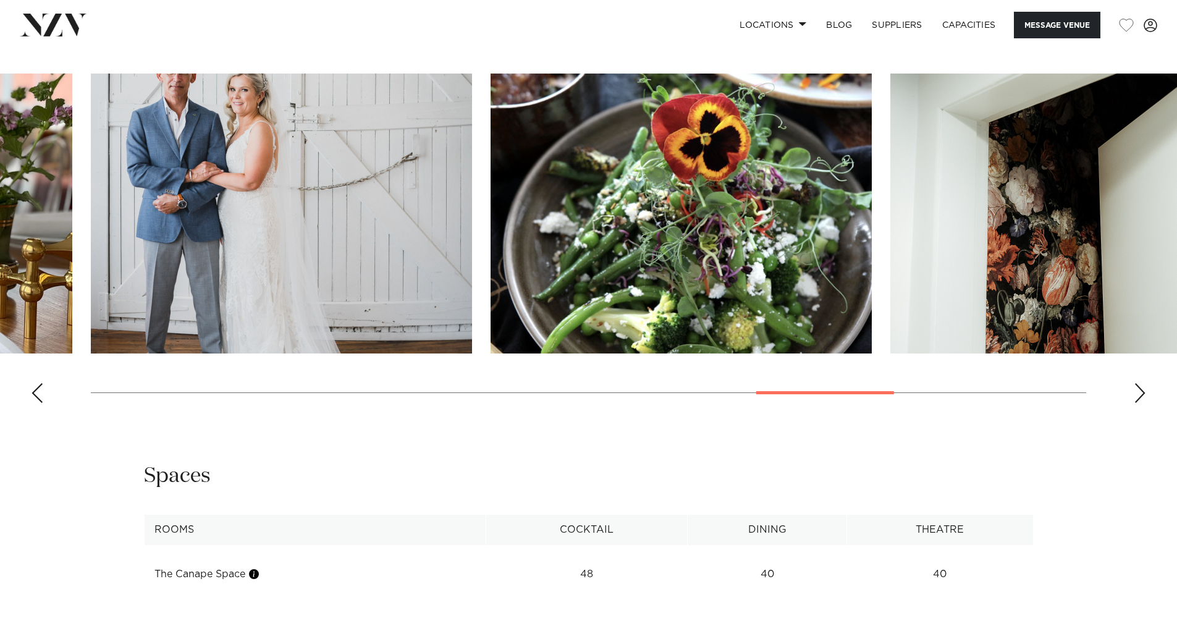
click at [1136, 386] on div "Next slide" at bounding box center [1140, 393] width 12 height 20
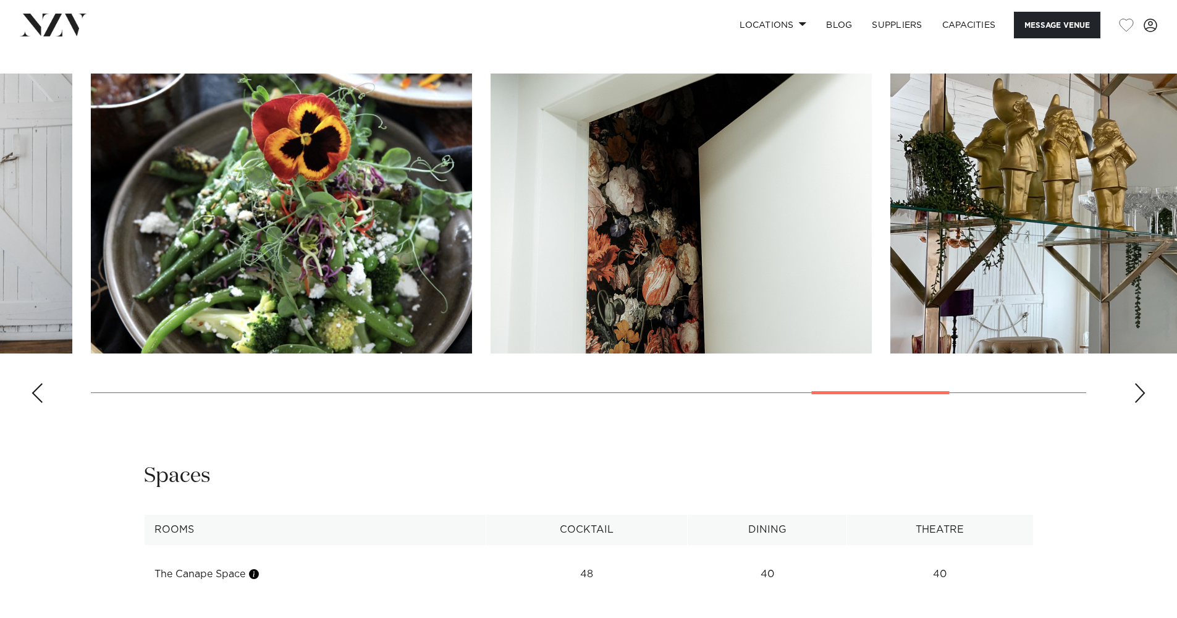
click at [1136, 386] on div "Next slide" at bounding box center [1140, 393] width 12 height 20
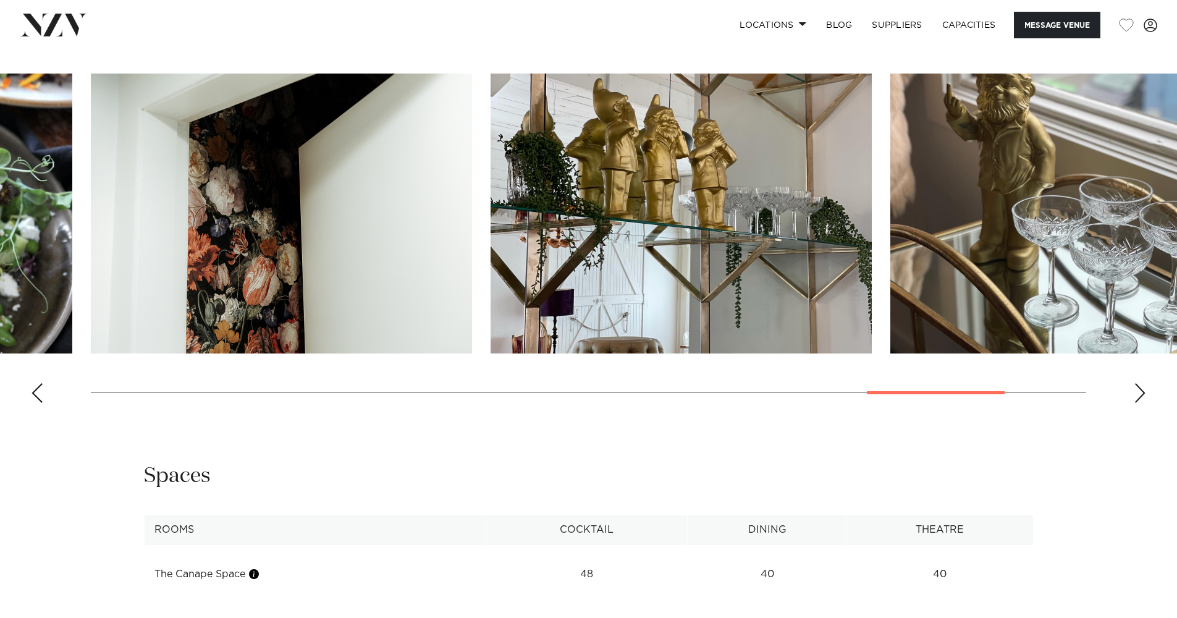
click at [1136, 386] on div "Next slide" at bounding box center [1140, 393] width 12 height 20
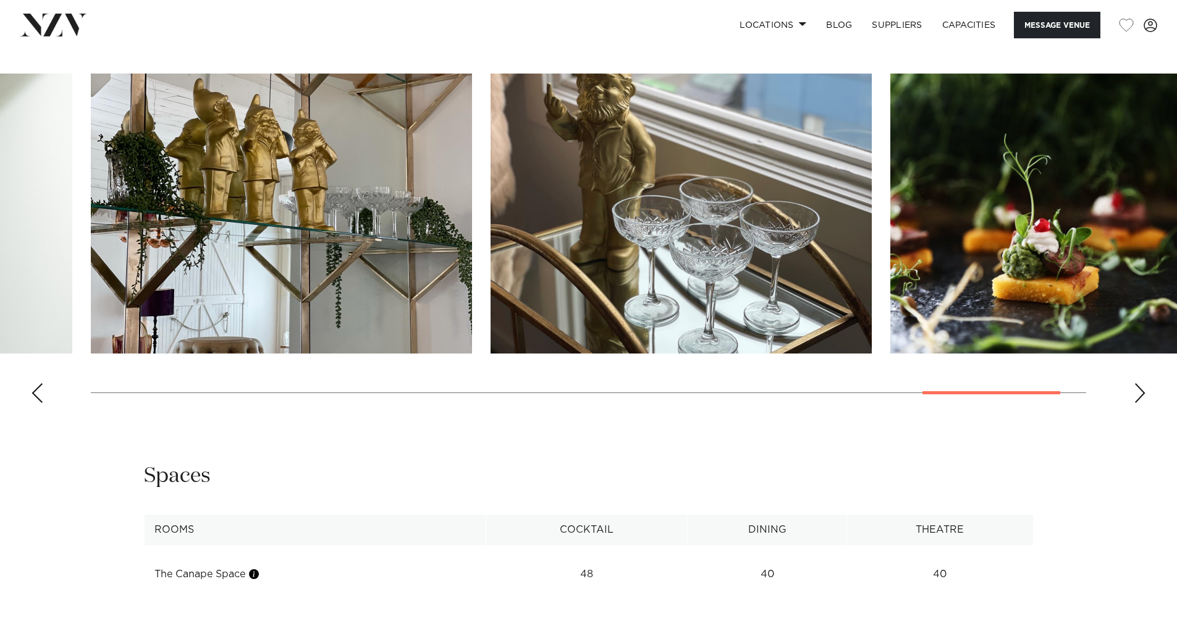
click at [1136, 386] on div "Next slide" at bounding box center [1140, 393] width 12 height 20
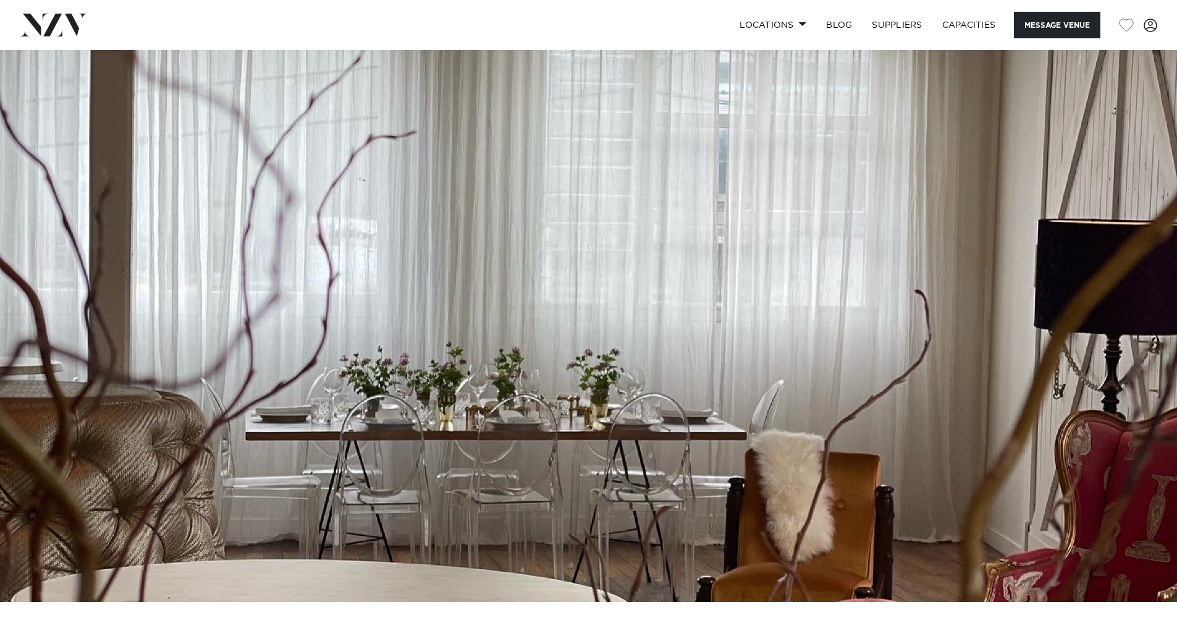
scroll to position [1, 0]
